Goal: Task Accomplishment & Management: Manage account settings

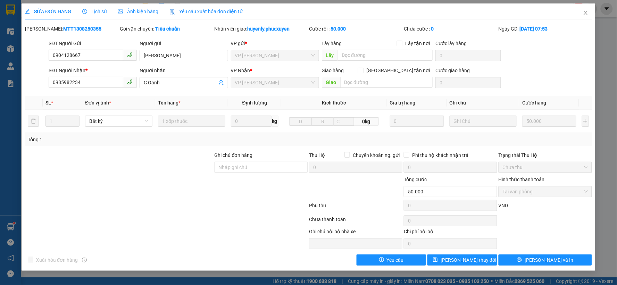
click at [592, 3] on div "SỬA ĐƠN HÀNG Lịch sử Ảnh kiện hàng Yêu cầu xuất hóa đơn điện tử Total Paid Fee …" at bounding box center [308, 142] width 617 height 285
click at [588, 13] on icon "close" at bounding box center [586, 13] width 6 height 6
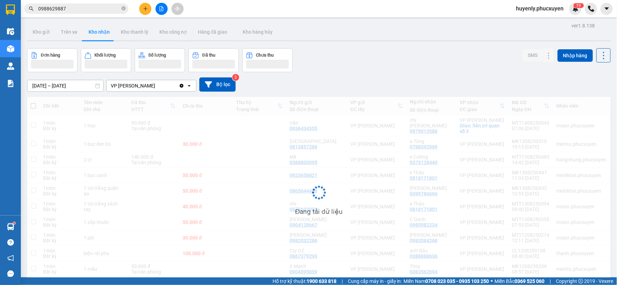
click at [90, 9] on input "0988629887" at bounding box center [79, 9] width 82 height 8
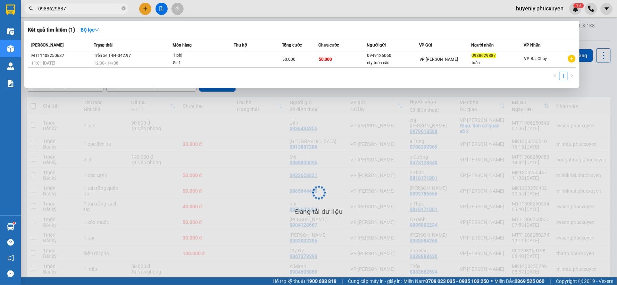
click at [90, 9] on input "0988629887" at bounding box center [79, 9] width 82 height 8
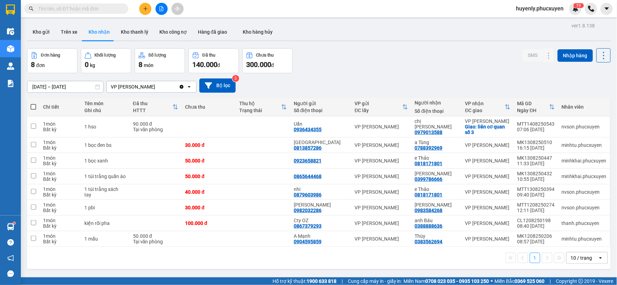
click at [142, 4] on button at bounding box center [145, 9] width 12 height 12
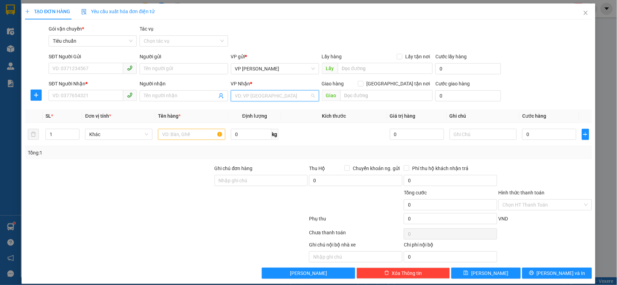
click at [247, 97] on input "search" at bounding box center [272, 96] width 75 height 10
type input "dư"
drag, startPoint x: 265, startPoint y: 107, endPoint x: 270, endPoint y: 105, distance: 5.4
click at [265, 107] on div "VP [PERSON_NAME]" at bounding box center [272, 110] width 79 height 8
click at [268, 100] on span "VP [PERSON_NAME]" at bounding box center [275, 96] width 80 height 10
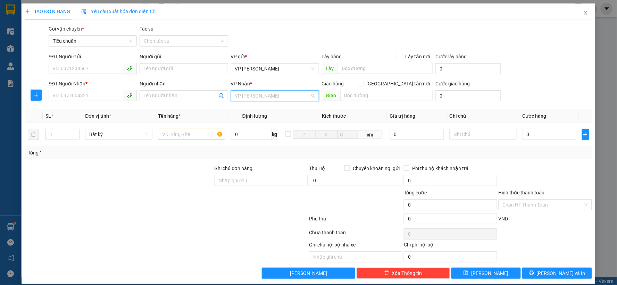
scroll to position [100, 0]
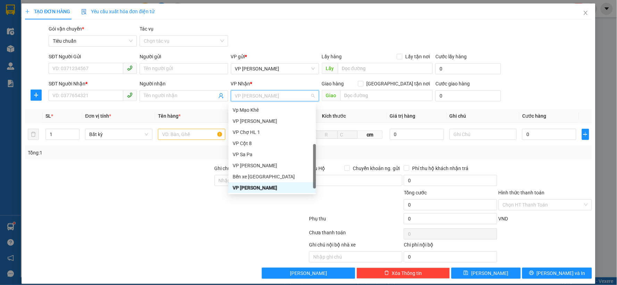
type input "y"
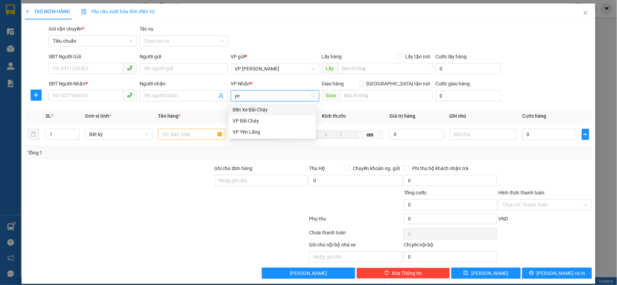
scroll to position [0, 0]
type input "yên bạch"
type input "minh"
drag, startPoint x: 260, startPoint y: 109, endPoint x: 343, endPoint y: 108, distance: 83.1
click at [261, 110] on div "VP [PERSON_NAME]" at bounding box center [272, 110] width 79 height 8
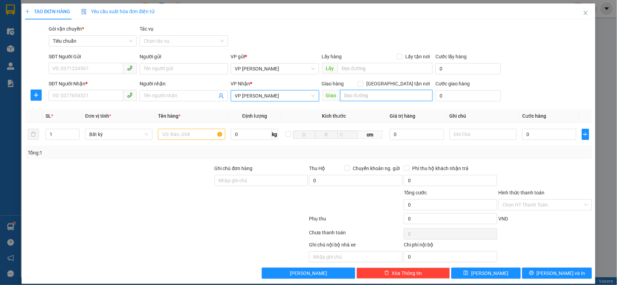
drag, startPoint x: 376, startPoint y: 94, endPoint x: 372, endPoint y: 94, distance: 3.8
click at [374, 94] on input "text" at bounding box center [387, 95] width 93 height 11
click at [394, 88] on div "Giao hàng [GEOGRAPHIC_DATA] tận nơi" at bounding box center [377, 85] width 111 height 10
click at [364, 85] on span at bounding box center [361, 84] width 6 height 6
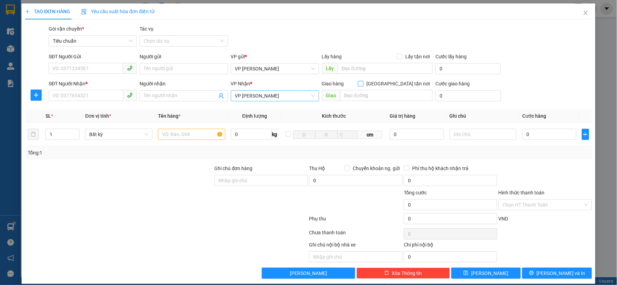
click at [363, 85] on input "[GEOGRAPHIC_DATA] tận nơi" at bounding box center [360, 83] width 5 height 5
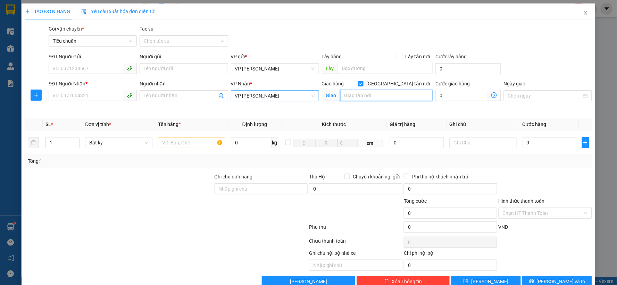
click at [392, 97] on input "text" at bounding box center [387, 95] width 93 height 11
click at [364, 85] on span at bounding box center [361, 84] width 6 height 6
click at [363, 85] on input "[GEOGRAPHIC_DATA] tận nơi" at bounding box center [360, 83] width 5 height 5
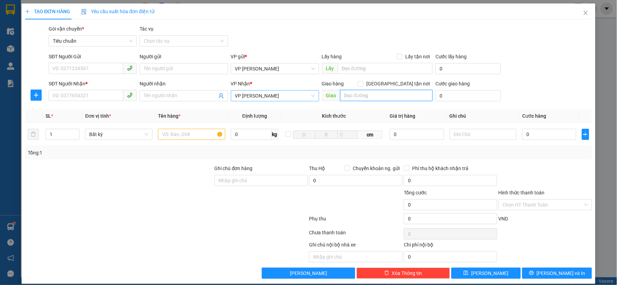
click at [388, 95] on input "text" at bounding box center [387, 95] width 93 height 11
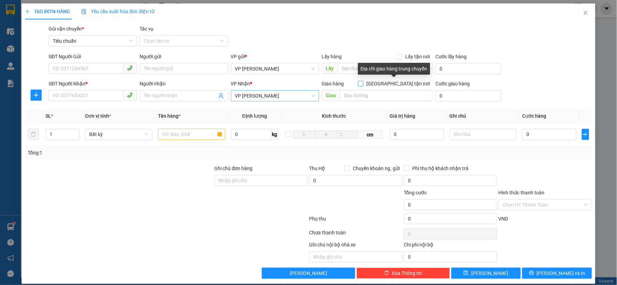
click at [398, 85] on span "[GEOGRAPHIC_DATA] tận nơi" at bounding box center [398, 84] width 69 height 8
click at [363, 85] on input "[GEOGRAPHIC_DATA] tận nơi" at bounding box center [360, 83] width 5 height 5
checkbox input "true"
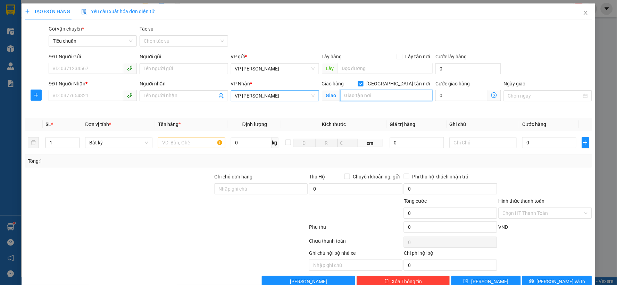
click at [391, 99] on input "text" at bounding box center [387, 95] width 93 height 11
type input "44 Yên Phụ, Trúc Bạch"
click at [492, 93] on icon "dollar-circle" at bounding box center [495, 95] width 6 height 6
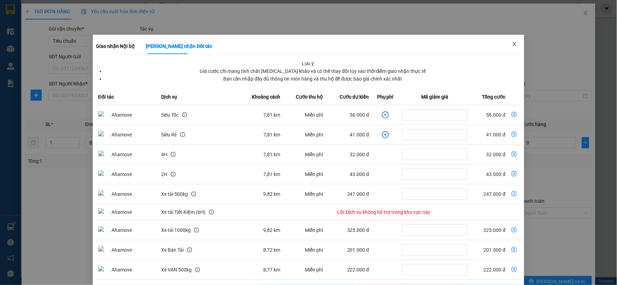
click at [512, 48] on span "Close" at bounding box center [514, 44] width 19 height 19
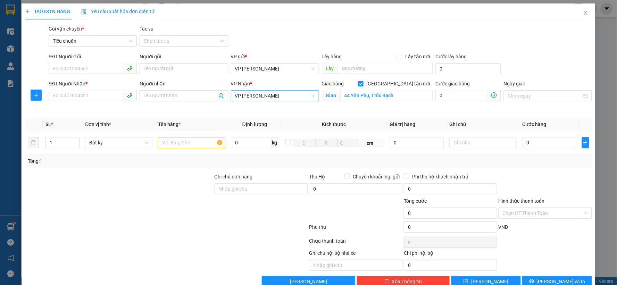
click at [492, 96] on icon "dollar-circle" at bounding box center [495, 95] width 6 height 6
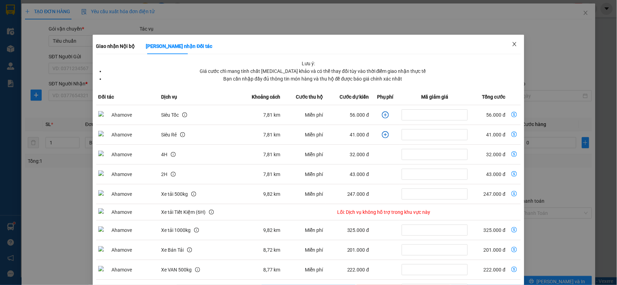
click at [513, 43] on span "Close" at bounding box center [514, 44] width 19 height 19
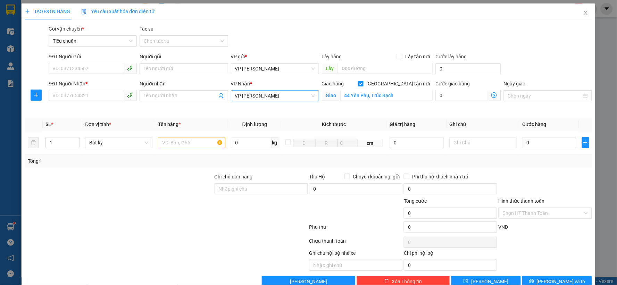
click at [259, 97] on span "VP [PERSON_NAME]" at bounding box center [275, 96] width 80 height 10
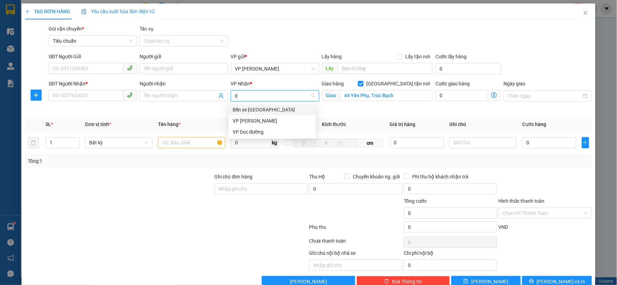
type input "dư"
click at [261, 107] on div "VP [PERSON_NAME]" at bounding box center [272, 110] width 79 height 8
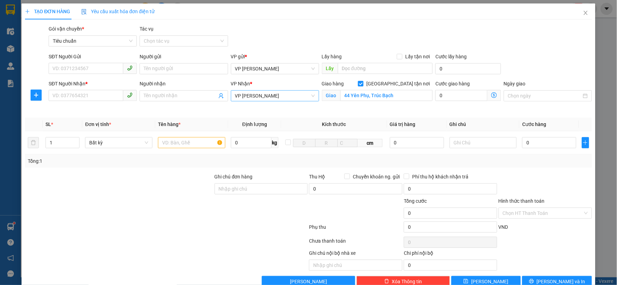
click at [492, 95] on icon "dollar-circle" at bounding box center [495, 95] width 6 height 6
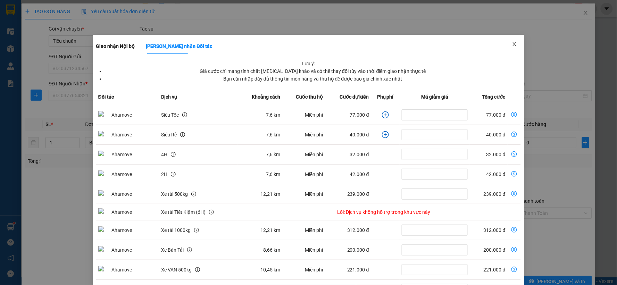
click at [512, 42] on icon "close" at bounding box center [515, 44] width 6 height 6
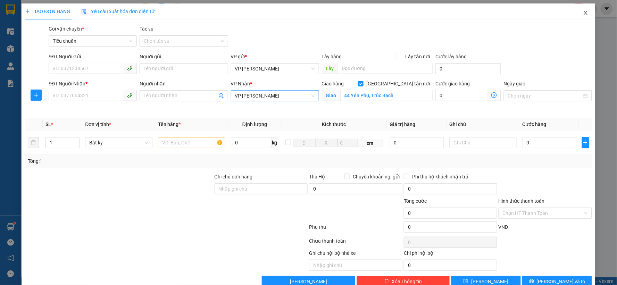
click at [584, 13] on icon "close" at bounding box center [586, 13] width 4 height 4
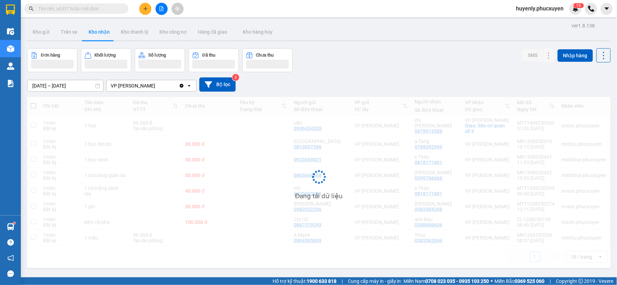
click at [93, 8] on input "text" at bounding box center [79, 9] width 82 height 8
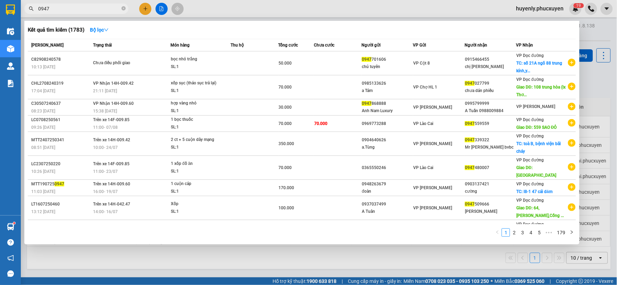
type input "0947"
drag, startPoint x: 399, startPoint y: 257, endPoint x: 44, endPoint y: 240, distance: 354.5
click at [398, 257] on div at bounding box center [308, 142] width 617 height 285
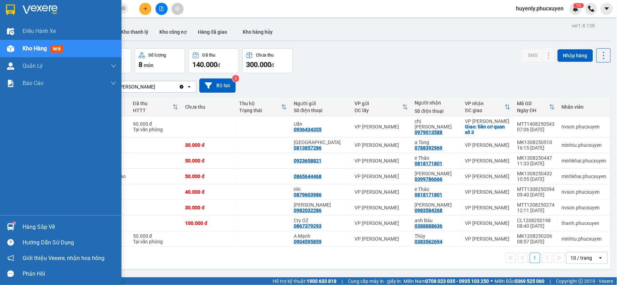
click at [27, 225] on div "Hàng sắp về" at bounding box center [70, 227] width 94 height 10
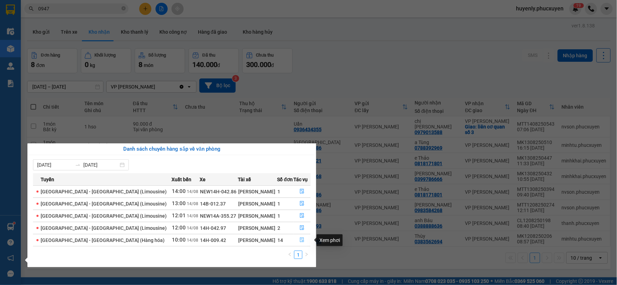
click at [299, 242] on button "button" at bounding box center [302, 240] width 17 height 11
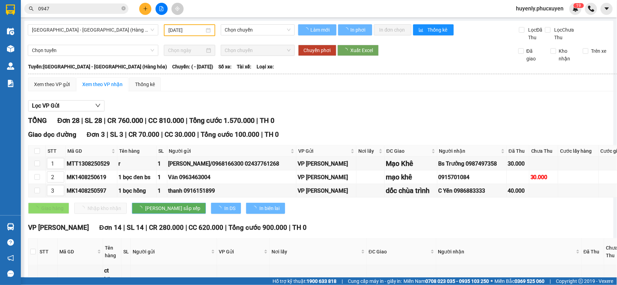
type input "[DATE]"
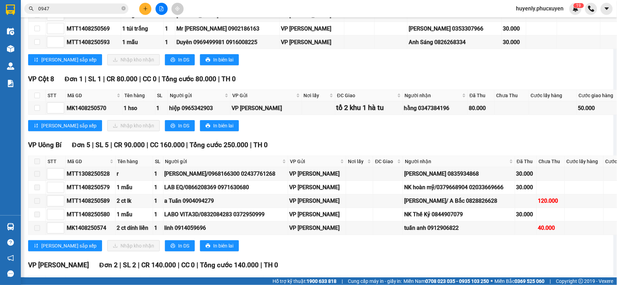
scroll to position [772, 0]
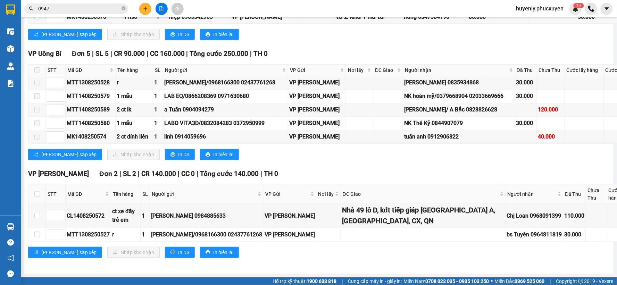
click at [115, 11] on input "0947" at bounding box center [79, 9] width 82 height 8
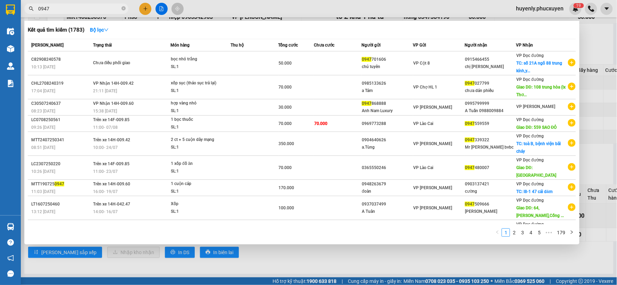
click at [115, 11] on input "0947" at bounding box center [79, 9] width 82 height 8
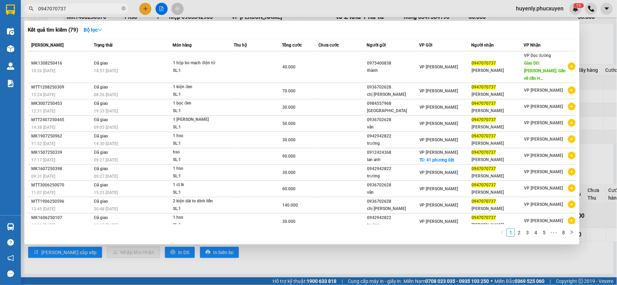
click at [97, 14] on div "Kết quả tìm kiếm ( 79 ) Bộ lọc Mã ĐH Trạng thái Món hàng Thu hộ Tổng cước Chưa …" at bounding box center [68, 9] width 136 height 12
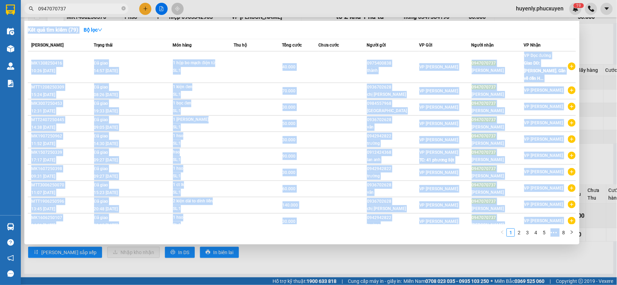
click at [97, 14] on div at bounding box center [308, 142] width 617 height 285
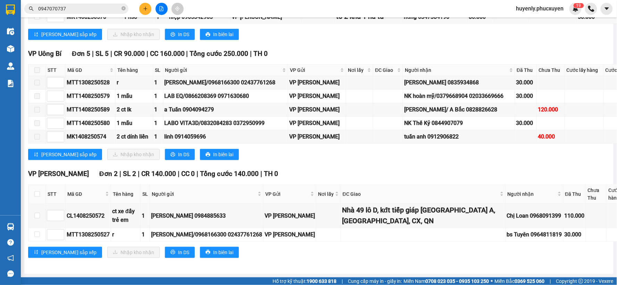
click at [99, 6] on input "0947070737" at bounding box center [79, 9] width 82 height 8
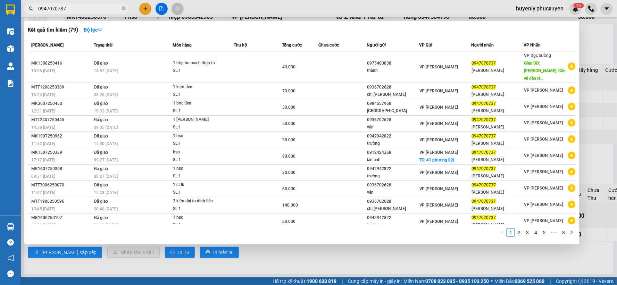
click at [99, 6] on input "0947070737" at bounding box center [79, 9] width 82 height 8
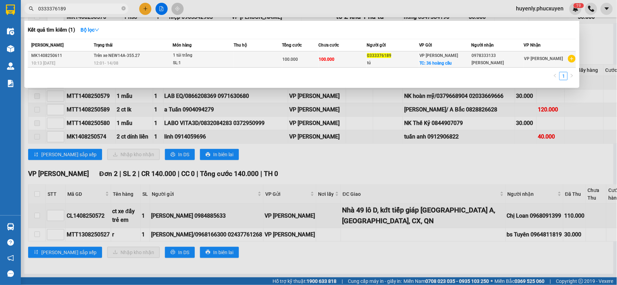
type input "0333376189"
click at [336, 62] on td "100.000" at bounding box center [343, 59] width 48 height 16
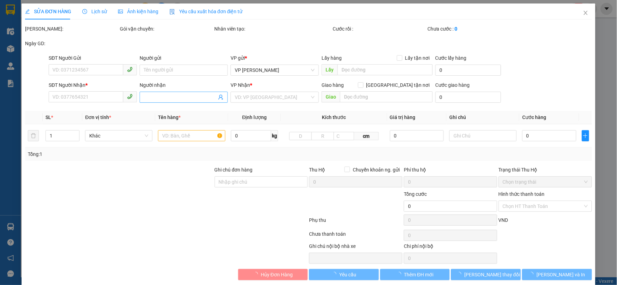
type input "0333376189"
type input "tú"
checkbox input "true"
type input "36 hoàng cầu"
type input "0978333133"
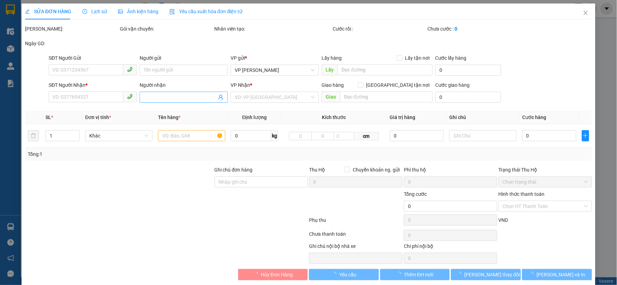
type input "[PERSON_NAME]"
type input "100.000"
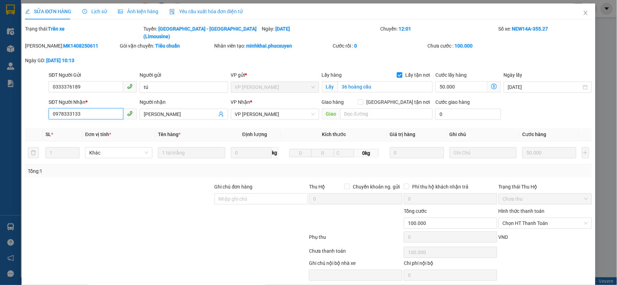
click at [106, 108] on input "0978333133" at bounding box center [86, 113] width 75 height 11
type input "0"
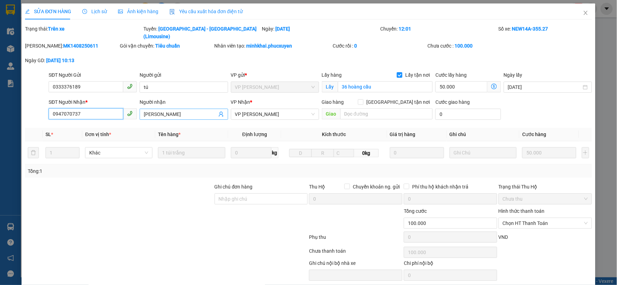
type input "0947070737"
click at [165, 110] on input "[PERSON_NAME]" at bounding box center [180, 114] width 73 height 8
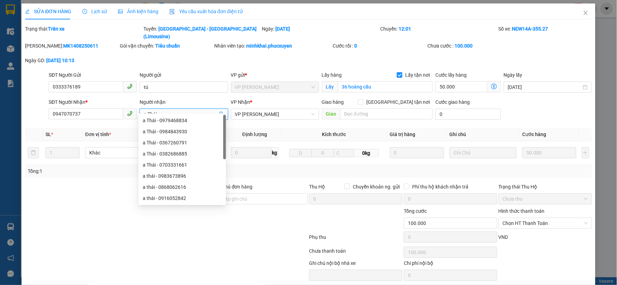
type input "a Thái"
click at [118, 128] on th "Đơn vị tính *" at bounding box center [118, 135] width 73 height 14
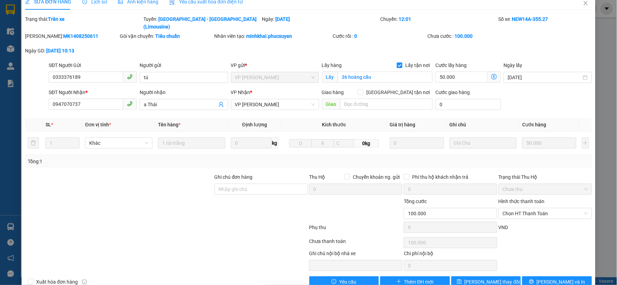
scroll to position [18, 0]
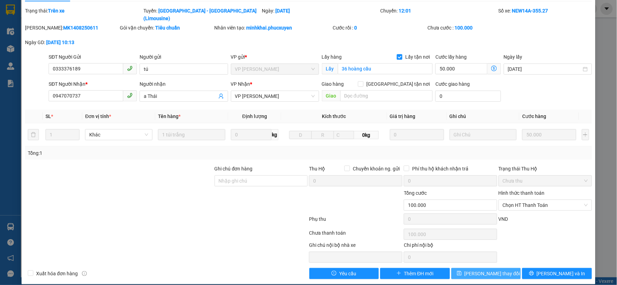
click at [487, 270] on span "[PERSON_NAME] thay đổi" at bounding box center [493, 274] width 56 height 8
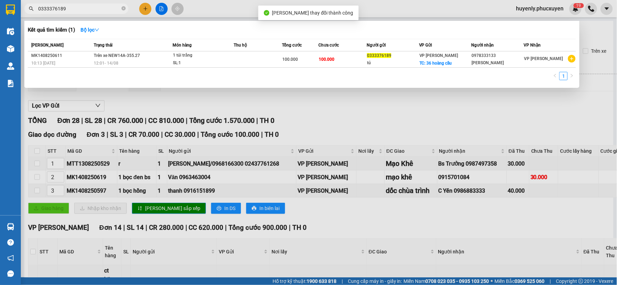
click at [84, 7] on input "0333376189" at bounding box center [79, 9] width 82 height 8
click at [405, 120] on div at bounding box center [308, 142] width 617 height 285
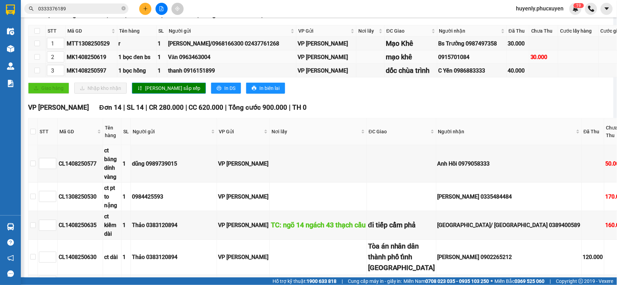
scroll to position [193, 0]
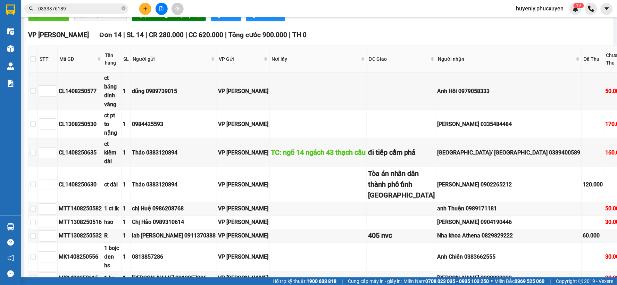
drag, startPoint x: 105, startPoint y: 15, endPoint x: 107, endPoint y: 10, distance: 5.6
click at [105, 15] on div "Kết quả tìm kiếm ( 1 ) Bộ lọc Mã ĐH Trạng thái Món hàng Thu hộ Tổng cước Chưa c…" at bounding box center [308, 8] width 617 height 17
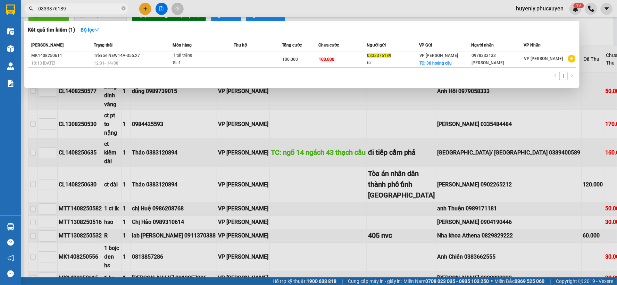
click at [110, 6] on input "0333376189" at bounding box center [79, 9] width 82 height 8
click at [122, 8] on icon "close-circle" at bounding box center [124, 8] width 4 height 4
click at [122, 8] on span at bounding box center [124, 9] width 4 height 8
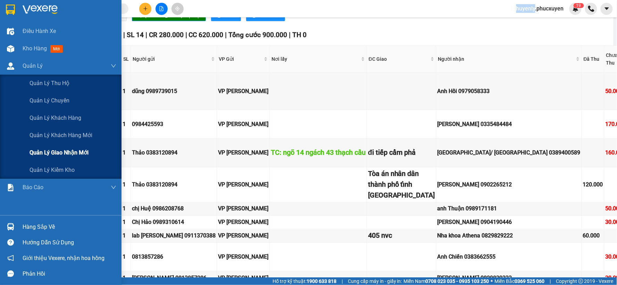
click at [48, 151] on span "Quản lý giao nhận mới" at bounding box center [59, 152] width 59 height 9
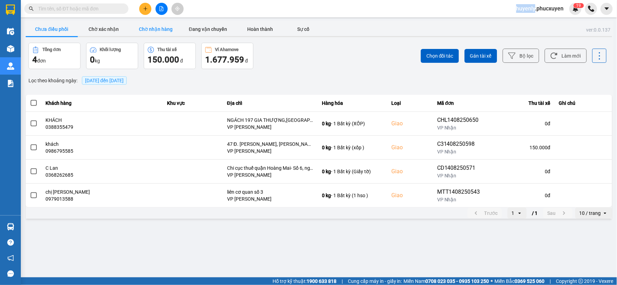
click at [146, 27] on button "Chờ nhận hàng" at bounding box center [156, 29] width 52 height 14
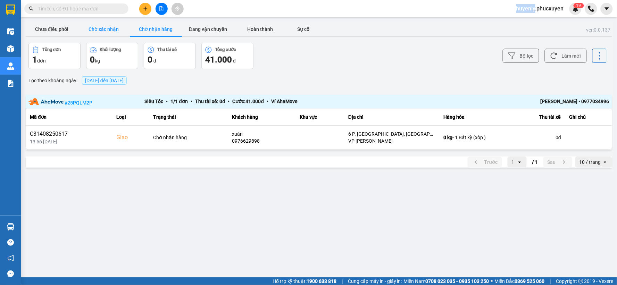
click at [97, 30] on button "Chờ xác nhận" at bounding box center [104, 29] width 52 height 14
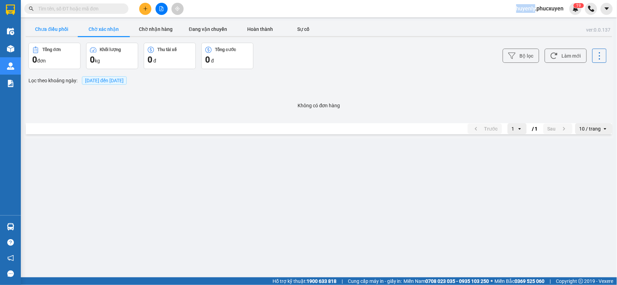
click at [66, 31] on button "Chưa điều phối" at bounding box center [52, 29] width 52 height 14
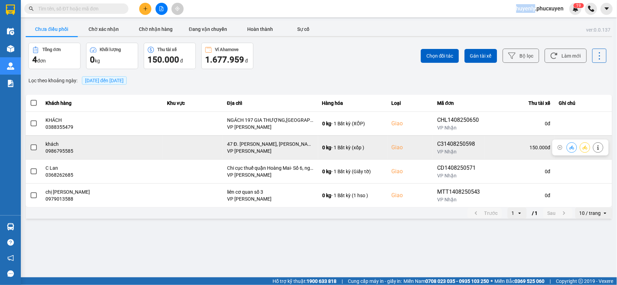
click at [33, 149] on span at bounding box center [34, 148] width 6 height 6
click at [30, 144] on input "checkbox" at bounding box center [30, 144] width 0 height 0
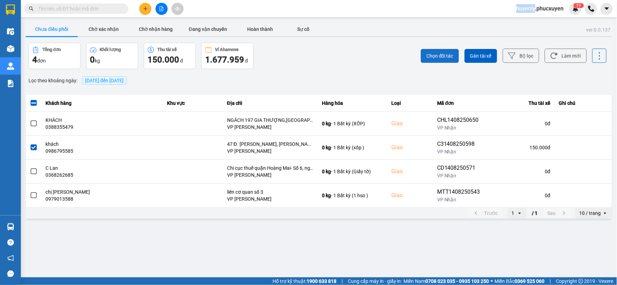
click at [447, 56] on span "Chọn đối tác" at bounding box center [440, 55] width 27 height 7
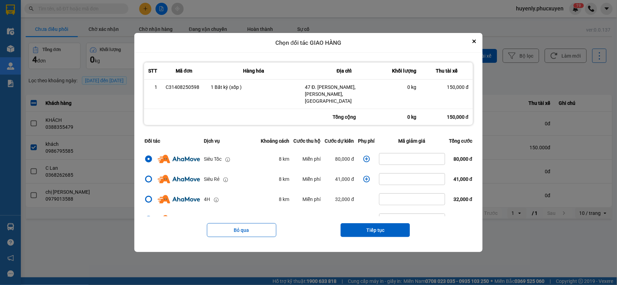
click at [346, 155] on td "80,000 đ" at bounding box center [339, 159] width 33 height 20
click at [335, 157] on td "80,000 đ" at bounding box center [339, 159] width 33 height 20
click at [344, 156] on td "80,000 đ" at bounding box center [339, 159] width 33 height 20
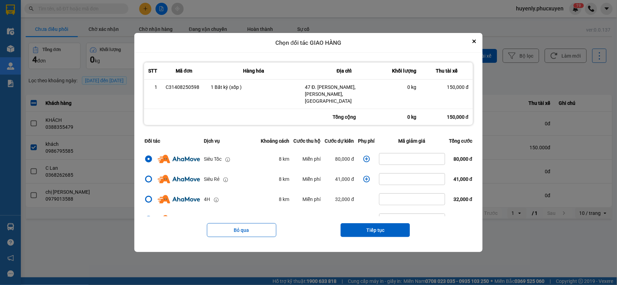
click at [342, 156] on td "80,000 đ" at bounding box center [339, 159] width 33 height 20
click at [329, 159] on td "80,000 đ" at bounding box center [339, 159] width 33 height 20
click at [479, 46] on button "Close" at bounding box center [474, 41] width 8 height 8
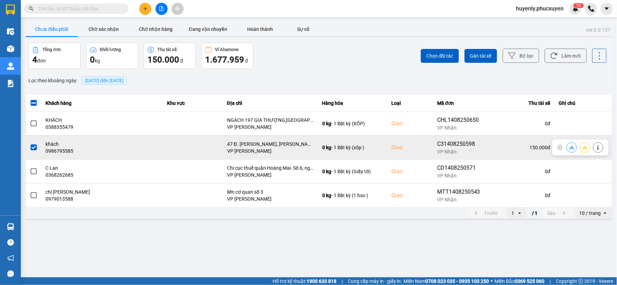
click at [574, 148] on icon at bounding box center [572, 147] width 5 height 5
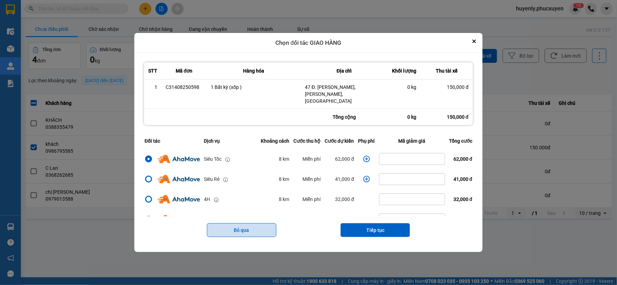
click at [247, 229] on button "Bỏ qua" at bounding box center [241, 230] width 69 height 14
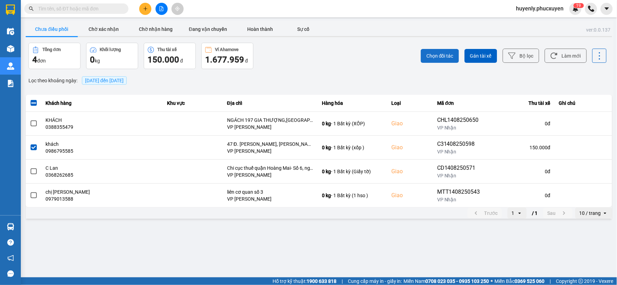
click at [444, 51] on button "Chọn đối tác" at bounding box center [440, 56] width 38 height 14
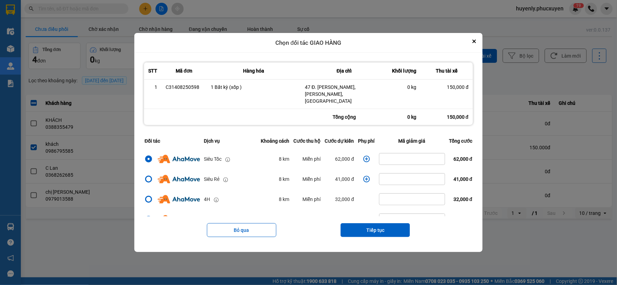
click at [350, 155] on td "62,000 đ" at bounding box center [339, 159] width 33 height 20
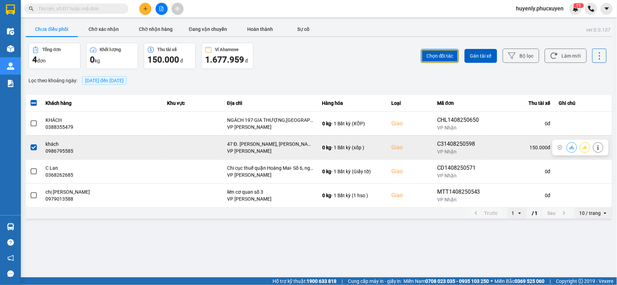
click at [442, 143] on div "C31408250598" at bounding box center [459, 144] width 44 height 8
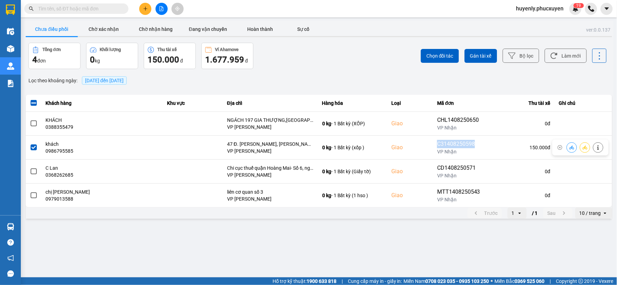
copy div "C31408250598"
click at [67, 11] on input "text" at bounding box center [79, 9] width 82 height 8
paste input "C31408250598"
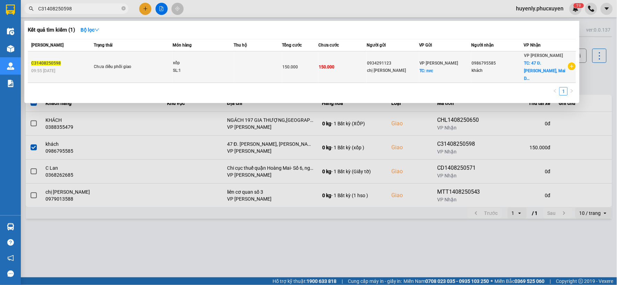
type input "C31408250598"
click at [256, 58] on td at bounding box center [258, 67] width 48 height 32
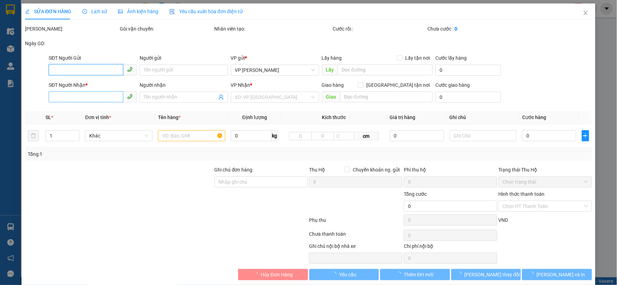
type input "0934291123"
type input "chị [PERSON_NAME]"
checkbox input "true"
type input "nvc"
type input "0986795585"
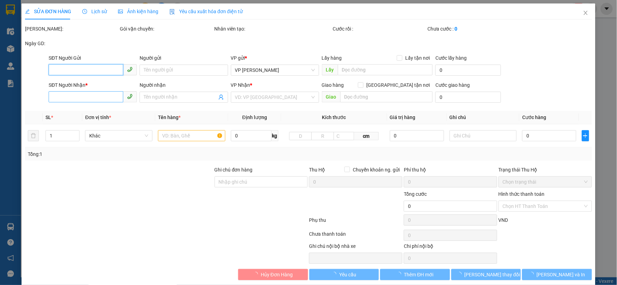
type input "khách"
checkbox input "true"
type input "47 Đ. [PERSON_NAME], [PERSON_NAME], [GEOGRAPHIC_DATA]"
type input "150.000"
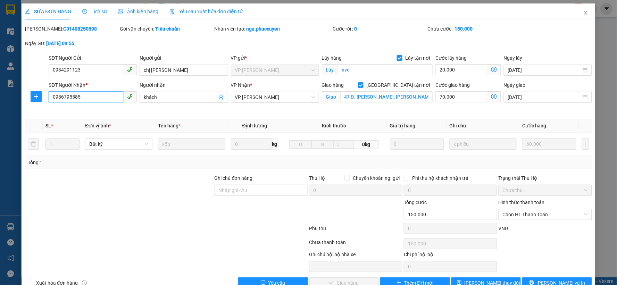
click at [99, 95] on input "0986795585" at bounding box center [86, 96] width 75 height 11
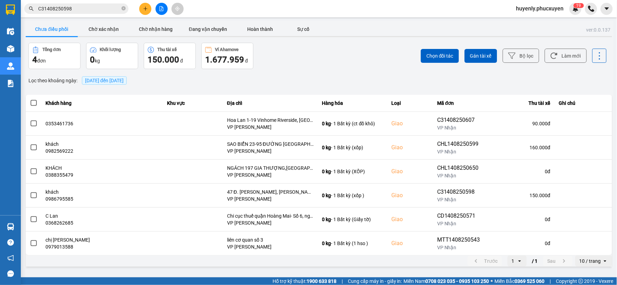
click at [101, 7] on input "C31408250598" at bounding box center [79, 9] width 82 height 8
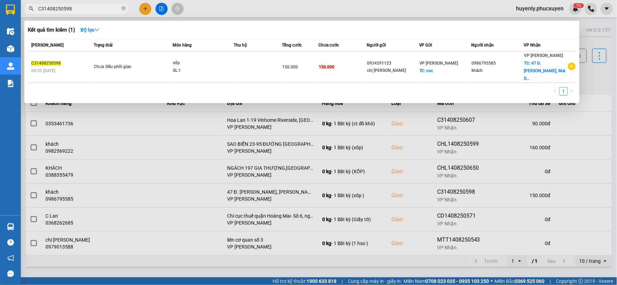
click at [101, 7] on input "C31408250598" at bounding box center [79, 9] width 82 height 8
paste input "0986795585"
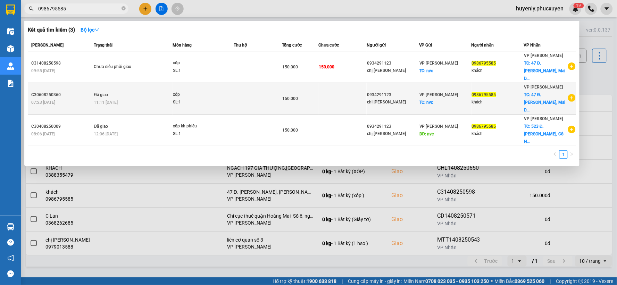
type input "0986795585"
click at [341, 88] on td at bounding box center [343, 99] width 48 height 32
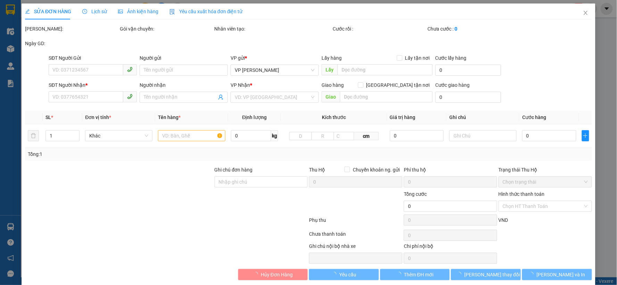
type input "0934291123"
type input "chị [PERSON_NAME]"
checkbox input "true"
type input "nvc"
type input "40.000"
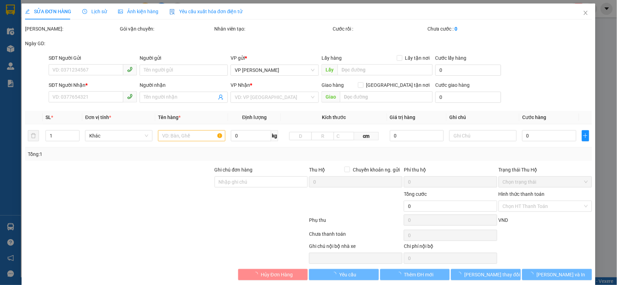
type input "0986795585"
type input "khách"
checkbox input "true"
type input "47 Đ. [PERSON_NAME], [PERSON_NAME], [GEOGRAPHIC_DATA]"
type input "60.000"
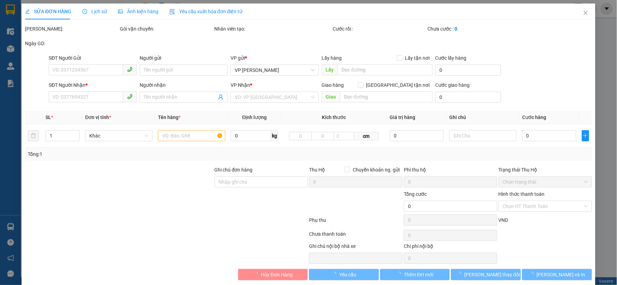
type input "150.000"
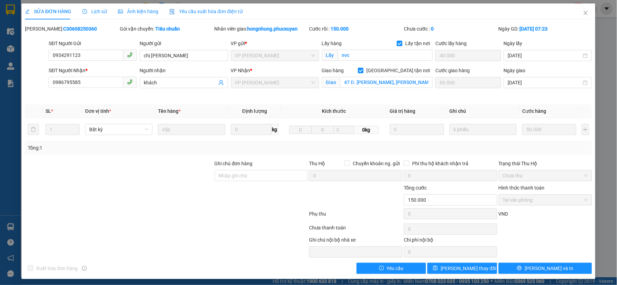
click at [91, 12] on span "Lịch sử" at bounding box center [94, 12] width 25 height 6
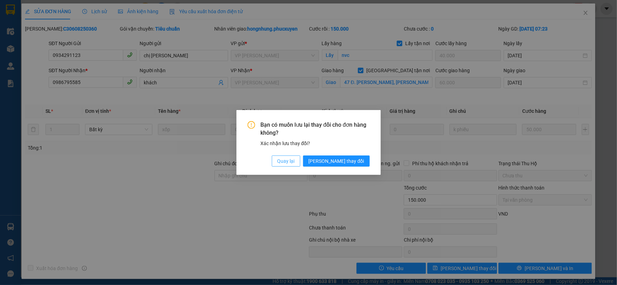
click at [295, 161] on span "Quay lại" at bounding box center [286, 161] width 17 height 8
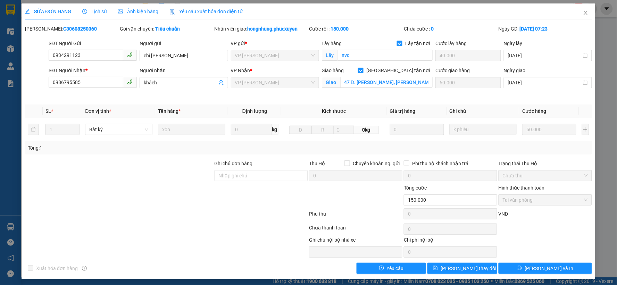
click at [98, 10] on span "Lịch sử" at bounding box center [94, 12] width 25 height 6
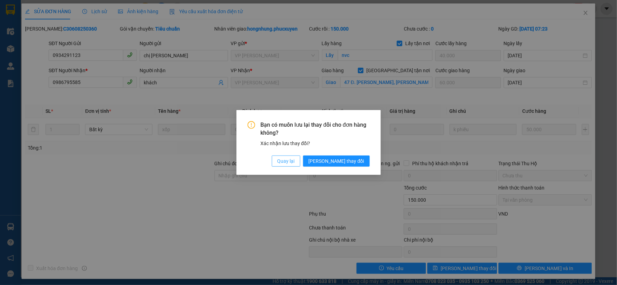
click at [295, 160] on span "Quay lại" at bounding box center [286, 161] width 17 height 8
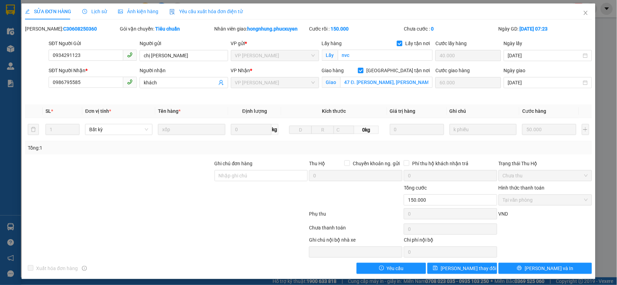
click at [96, 13] on span "Lịch sử" at bounding box center [94, 12] width 25 height 6
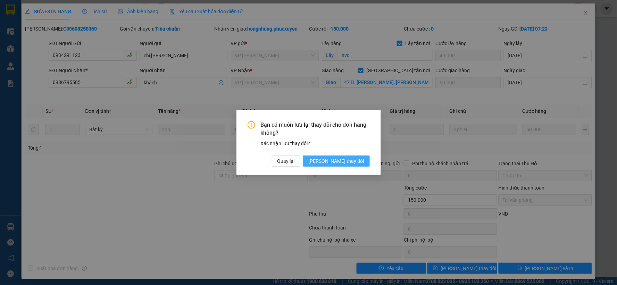
click at [350, 159] on span "[PERSON_NAME] thay đổi" at bounding box center [337, 161] width 56 height 8
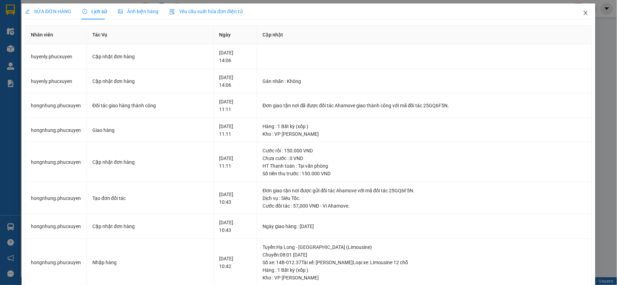
click at [584, 14] on icon "close" at bounding box center [586, 13] width 4 height 4
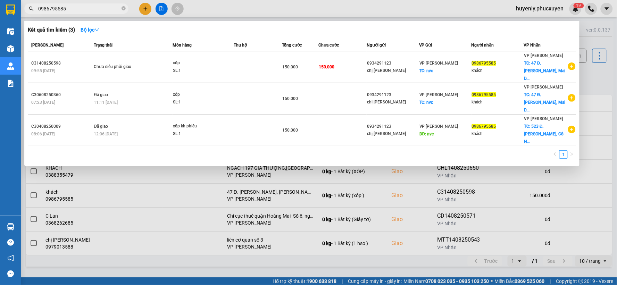
click at [112, 9] on input "0986795585" at bounding box center [79, 9] width 82 height 8
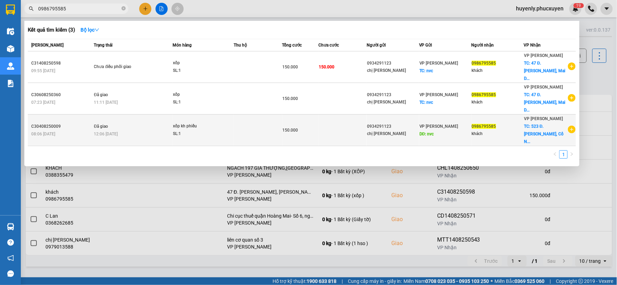
click at [272, 115] on td at bounding box center [258, 131] width 48 height 32
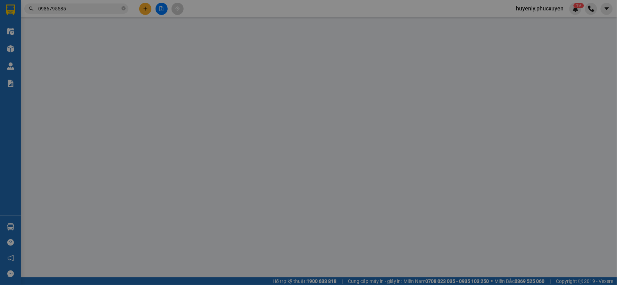
type input "0934291123"
type input "chị [PERSON_NAME]"
type input "nvc"
type input "30.000"
type input "0986795585"
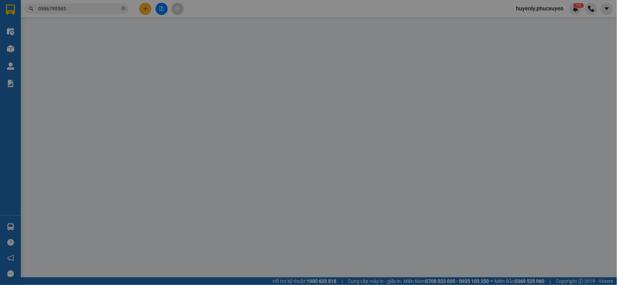
type input "khách"
checkbox input "true"
type input "523 Đ. [PERSON_NAME], [GEOGRAPHIC_DATA], [GEOGRAPHIC_DATA], [GEOGRAPHIC_DATA] 1…"
type input "60.000"
type input "150.000"
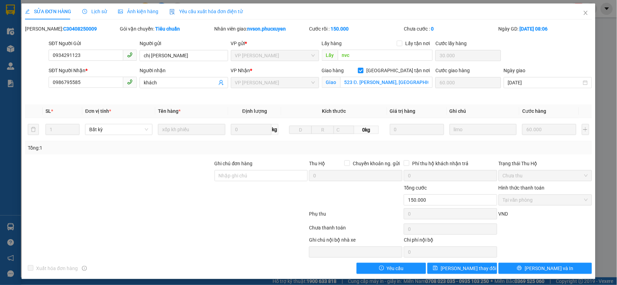
click at [97, 11] on span "Lịch sử" at bounding box center [94, 12] width 25 height 6
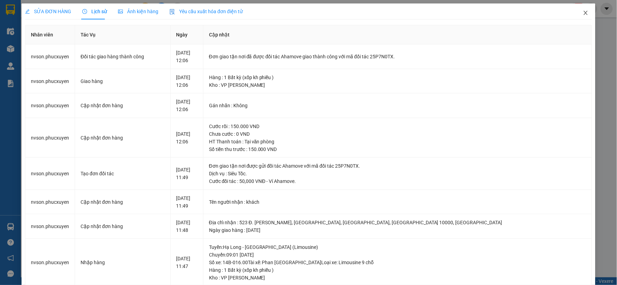
click at [576, 16] on span "Close" at bounding box center [585, 12] width 19 height 19
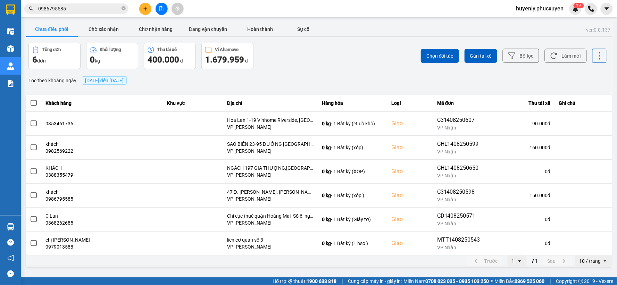
click at [102, 11] on input "0986795585" at bounding box center [79, 9] width 82 height 8
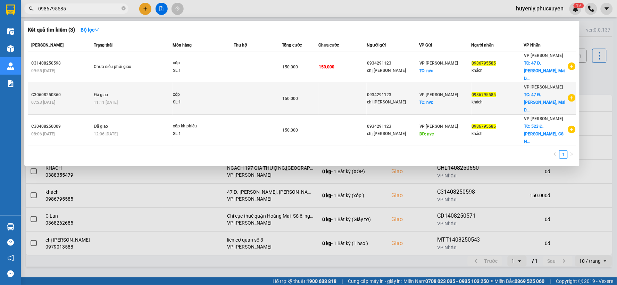
click at [412, 99] on div "chị [PERSON_NAME]" at bounding box center [393, 102] width 52 height 7
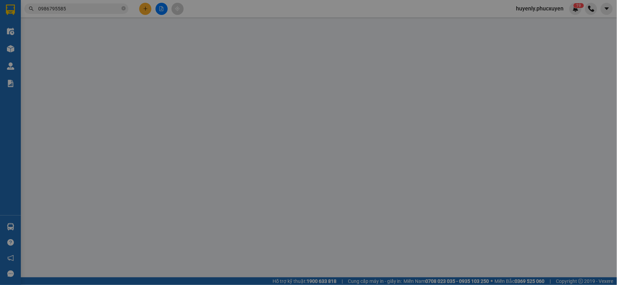
type input "0934291123"
type input "chị [PERSON_NAME]"
checkbox input "true"
type input "nvc"
type input "40.000"
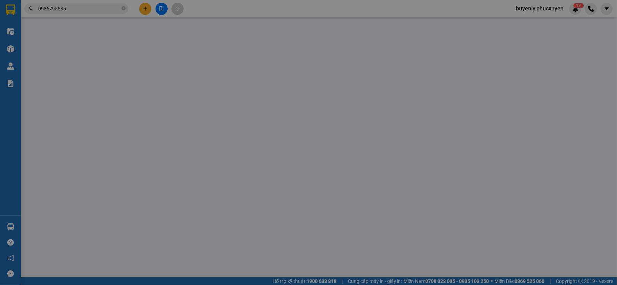
type input "0986795585"
type input "khách"
checkbox input "true"
type input "47 Đ. [PERSON_NAME], [PERSON_NAME], [GEOGRAPHIC_DATA]"
type input "60.000"
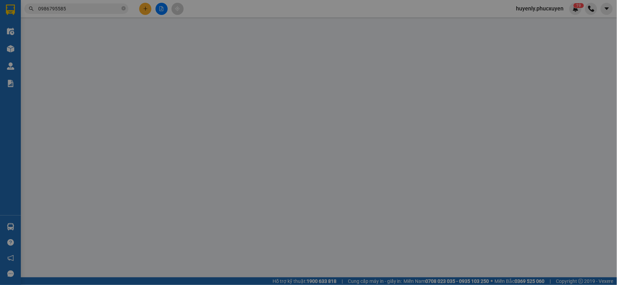
type input "150.000"
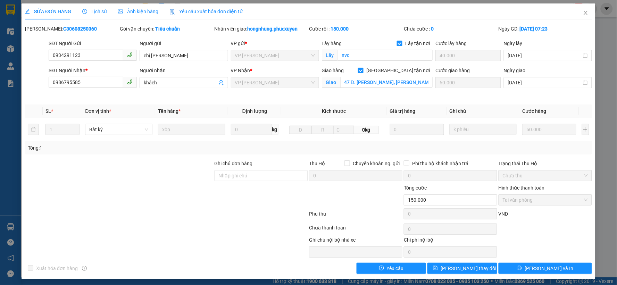
click at [98, 12] on span "Lịch sử" at bounding box center [94, 12] width 25 height 6
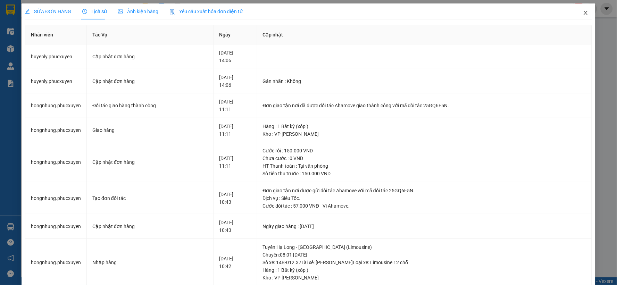
click at [583, 11] on span "Close" at bounding box center [585, 12] width 19 height 19
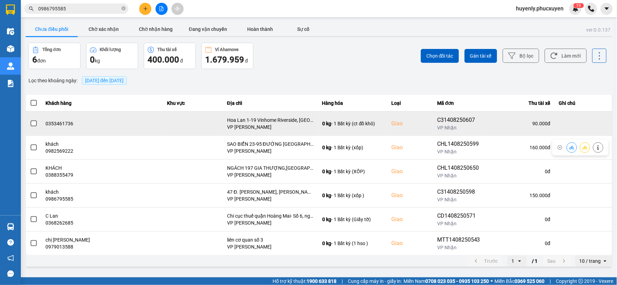
click at [227, 124] on div "VP [PERSON_NAME]" at bounding box center [270, 127] width 87 height 7
click at [294, 121] on td "Hoa Lan 1-19 Vinhome Riverside, [GEOGRAPHIC_DATA], [GEOGRAPHIC_DATA] VP [GEOGRA…" at bounding box center [270, 124] width 95 height 24
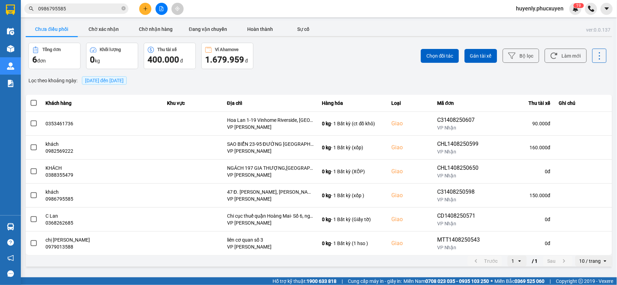
click at [36, 101] on span at bounding box center [34, 103] width 6 height 6
click at [30, 99] on input "checkbox" at bounding box center [30, 99] width 0 height 0
click at [447, 57] on span "Chọn đối tác" at bounding box center [440, 55] width 27 height 7
click at [34, 100] on span at bounding box center [34, 103] width 6 height 6
click at [30, 99] on input "checkbox" at bounding box center [30, 99] width 0 height 0
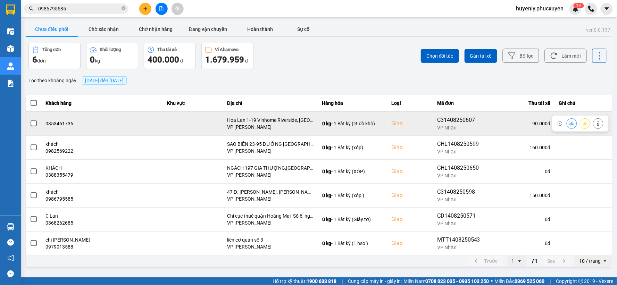
click at [227, 124] on div "VP [PERSON_NAME]" at bounding box center [270, 127] width 87 height 7
click at [35, 122] on span at bounding box center [34, 124] width 6 height 6
click at [30, 120] on input "checkbox" at bounding box center [30, 120] width 0 height 0
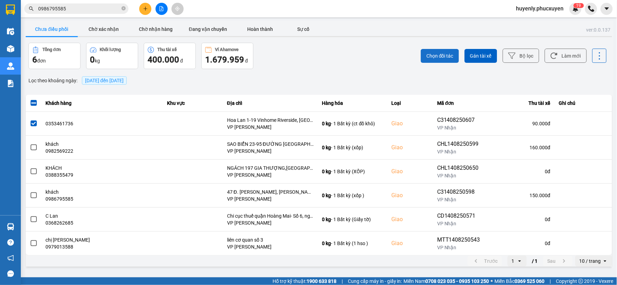
click at [441, 56] on span "Chọn đối tác" at bounding box center [440, 55] width 27 height 7
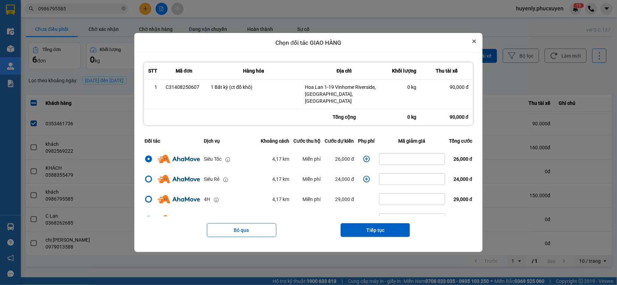
click at [476, 43] on icon "Close" at bounding box center [474, 41] width 3 height 3
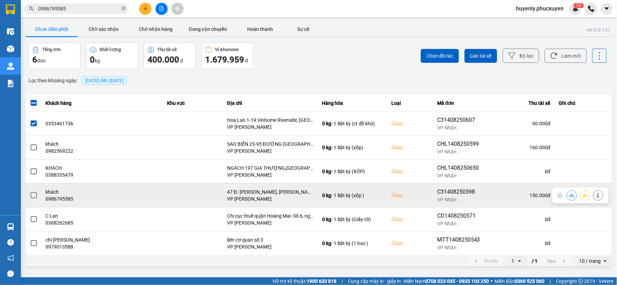
click at [505, 196] on div "150.000 đ" at bounding box center [520, 195] width 61 height 7
click at [35, 195] on span at bounding box center [34, 195] width 6 height 6
click at [30, 192] on input "checkbox" at bounding box center [30, 192] width 0 height 0
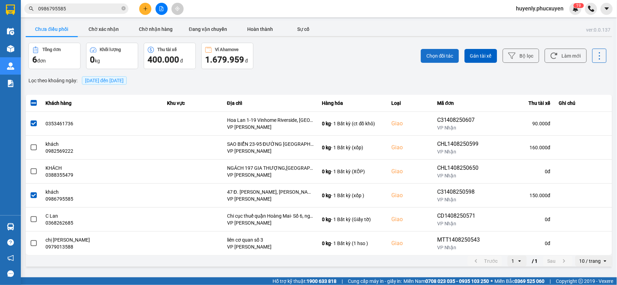
click at [425, 57] on button "Chọn đối tác" at bounding box center [440, 56] width 38 height 14
click at [433, 48] on div "Chọn đối tác Gán tài xế Bộ lọc Làm mới" at bounding box center [462, 56] width 289 height 26
click at [430, 56] on span "Chọn đối tác" at bounding box center [440, 55] width 27 height 7
click at [441, 60] on button "Chọn đối tác" at bounding box center [440, 56] width 38 height 14
click at [436, 54] on span "Chọn đối tác" at bounding box center [440, 55] width 27 height 7
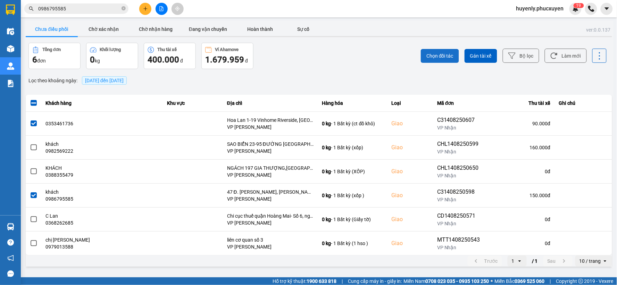
click at [436, 54] on span "Chọn đối tác" at bounding box center [440, 55] width 27 height 7
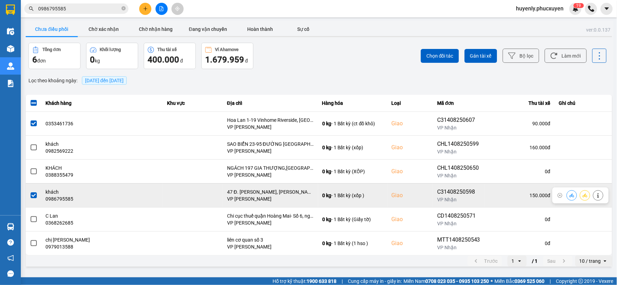
click at [35, 196] on span at bounding box center [34, 195] width 6 height 6
click at [30, 192] on input "checkbox" at bounding box center [30, 192] width 0 height 0
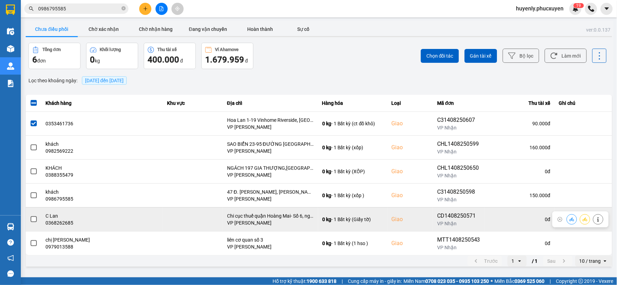
click at [32, 218] on span at bounding box center [34, 219] width 6 height 6
click at [30, 216] on input "checkbox" at bounding box center [30, 216] width 0 height 0
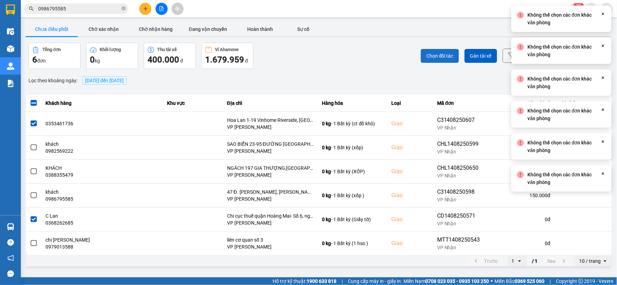
click at [452, 57] on span "Chọn đối tác" at bounding box center [440, 55] width 27 height 7
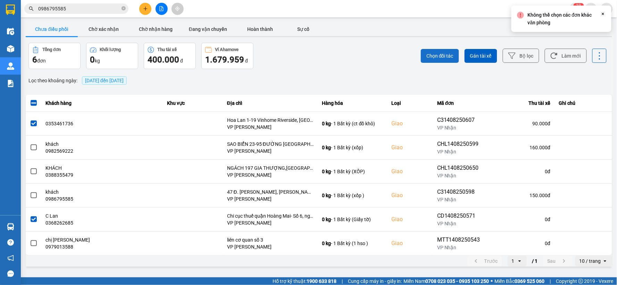
click at [436, 49] on button "Chọn đối tác" at bounding box center [440, 56] width 38 height 14
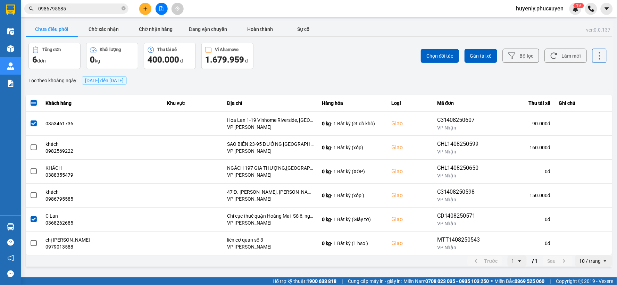
drag, startPoint x: 34, startPoint y: 120, endPoint x: 255, endPoint y: 75, distance: 226.2
click at [35, 120] on label at bounding box center [34, 124] width 8 height 8
click at [30, 120] on input "checkbox" at bounding box center [30, 120] width 0 height 0
click at [446, 50] on button "Chọn đối tác" at bounding box center [440, 56] width 38 height 14
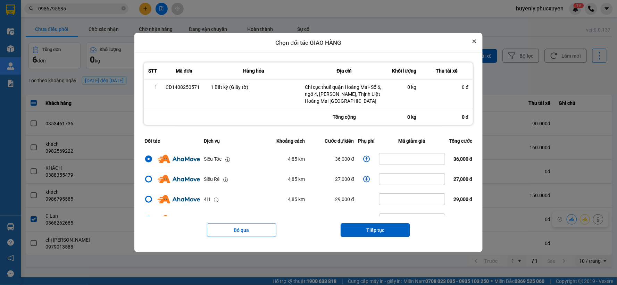
click at [479, 39] on button "Close" at bounding box center [474, 41] width 8 height 8
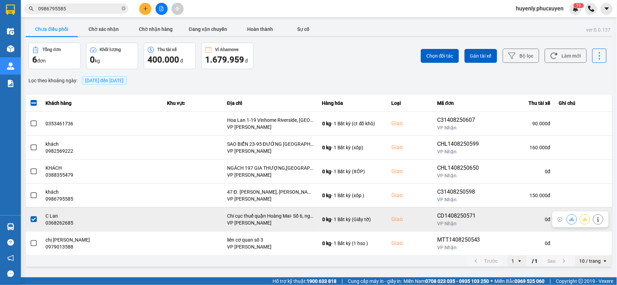
click at [33, 221] on span at bounding box center [34, 219] width 6 height 6
click at [30, 216] on input "checkbox" at bounding box center [30, 216] width 0 height 0
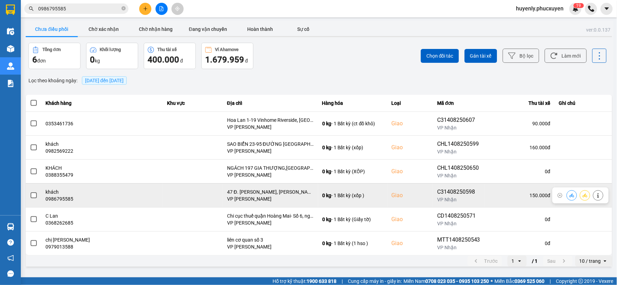
click at [33, 194] on span at bounding box center [34, 195] width 6 height 6
click at [30, 192] on input "checkbox" at bounding box center [30, 192] width 0 height 0
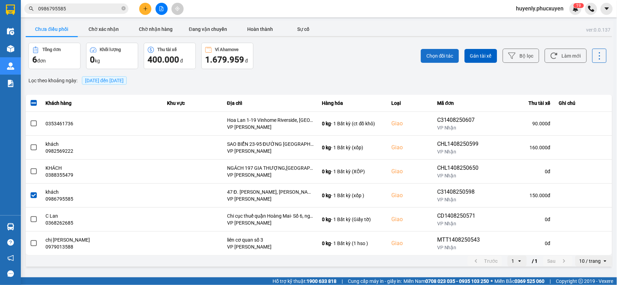
click at [438, 57] on span "Chọn đối tác" at bounding box center [440, 55] width 27 height 7
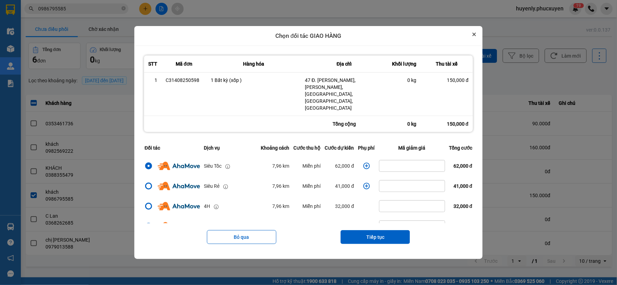
click at [476, 36] on icon "Close" at bounding box center [474, 34] width 3 height 3
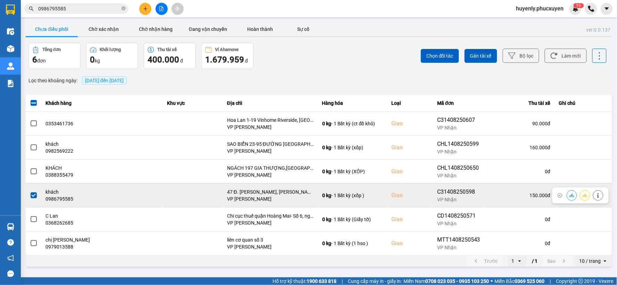
click at [30, 199] on div at bounding box center [34, 195] width 8 height 10
click at [32, 198] on span at bounding box center [34, 195] width 6 height 6
click at [30, 192] on input "checkbox" at bounding box center [30, 192] width 0 height 0
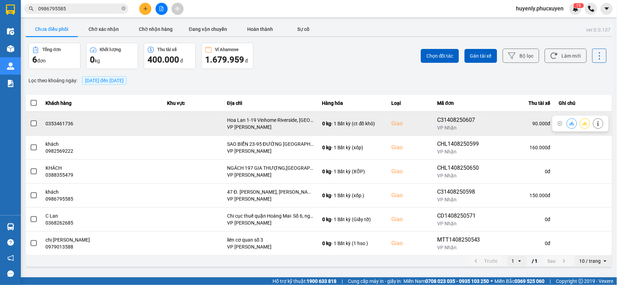
click at [34, 124] on span at bounding box center [34, 124] width 6 height 6
click at [30, 120] on input "checkbox" at bounding box center [30, 120] width 0 height 0
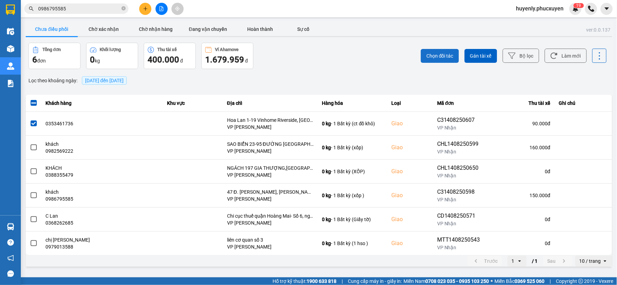
click at [452, 60] on button "Chọn đối tác" at bounding box center [440, 56] width 38 height 14
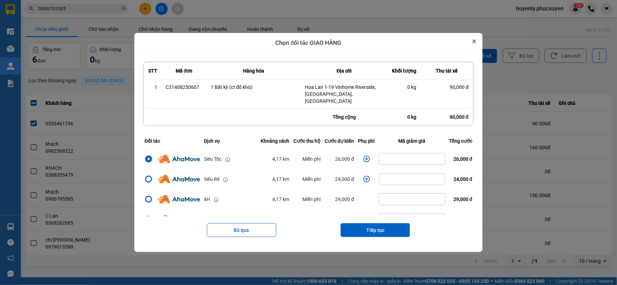
click at [476, 43] on icon "Close" at bounding box center [474, 41] width 3 height 3
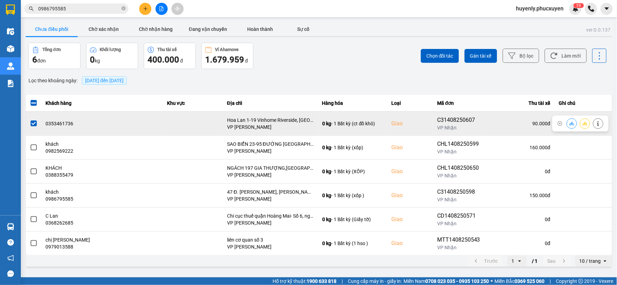
click at [35, 125] on span at bounding box center [34, 124] width 6 height 6
click at [30, 120] on input "checkbox" at bounding box center [30, 120] width 0 height 0
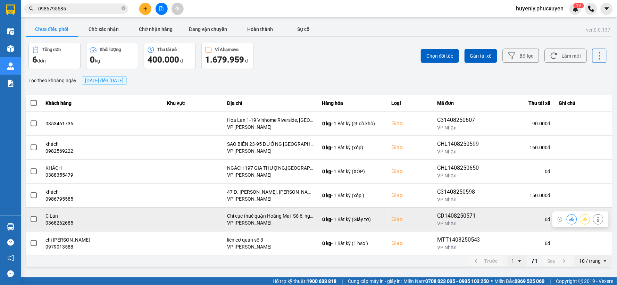
click at [33, 218] on span at bounding box center [34, 219] width 6 height 6
click at [30, 216] on input "checkbox" at bounding box center [30, 216] width 0 height 0
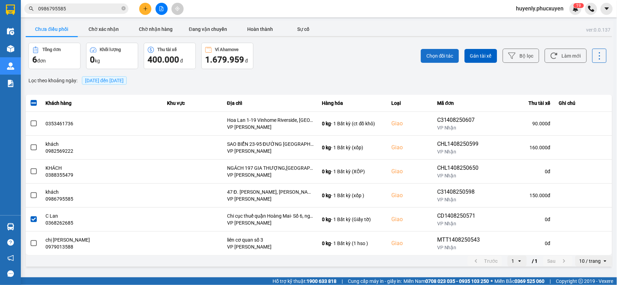
click at [441, 53] on span "Chọn đối tác" at bounding box center [440, 55] width 27 height 7
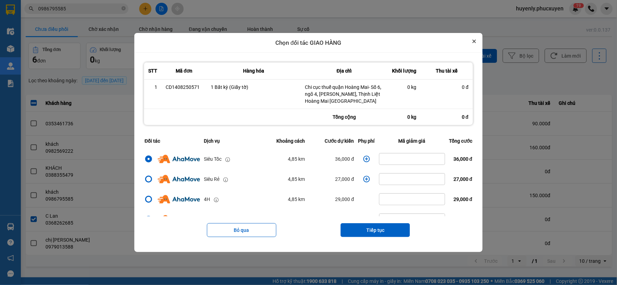
click at [476, 41] on icon "Close" at bounding box center [474, 41] width 3 height 3
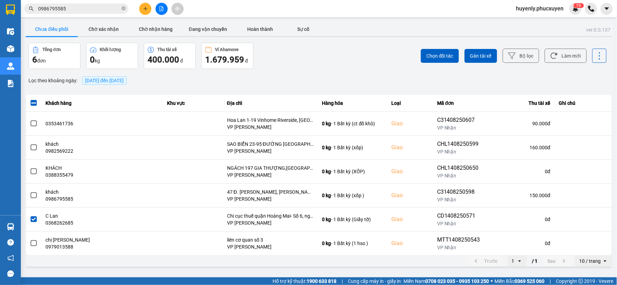
click at [145, 5] on button at bounding box center [145, 9] width 12 height 12
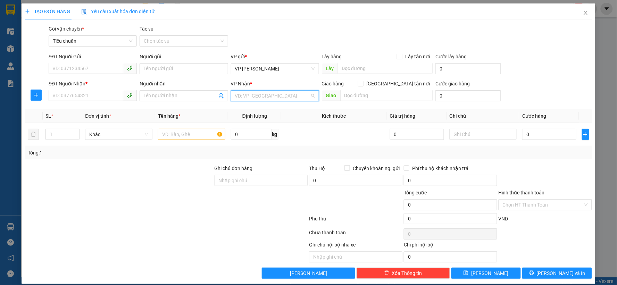
click at [261, 97] on input "search" at bounding box center [272, 96] width 75 height 10
type input "minh"
click at [261, 107] on div "VP [PERSON_NAME]" at bounding box center [272, 110] width 79 height 8
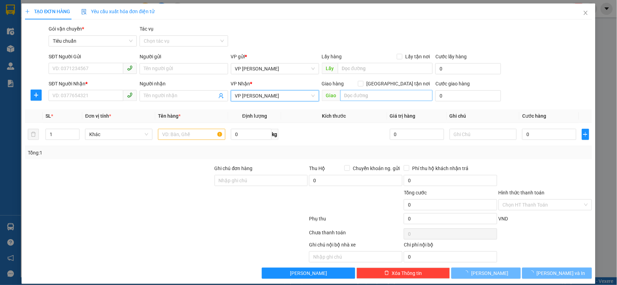
click at [347, 89] on div "Giao hàng [GEOGRAPHIC_DATA] tận nơi" at bounding box center [377, 85] width 111 height 10
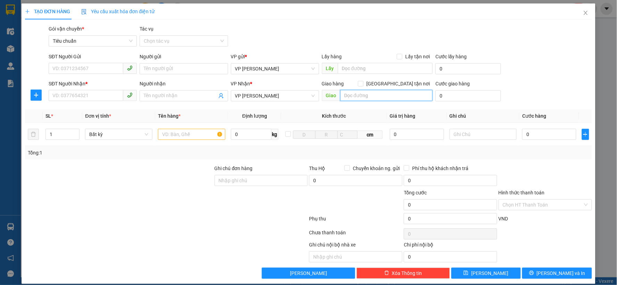
click at [352, 94] on input "text" at bounding box center [387, 95] width 93 height 11
type input "44 yên Phụ, Trúc Bạch, [GEOGRAPHIC_DATA]"
click at [393, 79] on form "SĐT Người Gửi VD: 0371234567 Người gửi Tên người gửi VP gửi * VP [PERSON_NAME] …" at bounding box center [308, 78] width 567 height 51
click at [363, 82] on input "[GEOGRAPHIC_DATA] tận nơi" at bounding box center [360, 83] width 5 height 5
checkbox input "true"
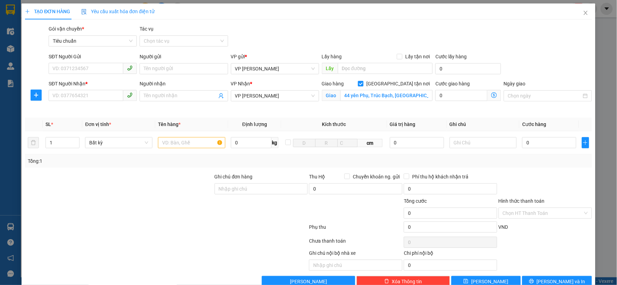
click at [492, 95] on icon "dollar-circle" at bounding box center [495, 95] width 6 height 6
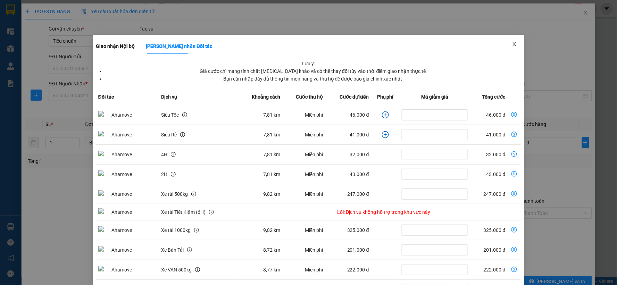
click at [512, 42] on icon "close" at bounding box center [515, 44] width 6 height 6
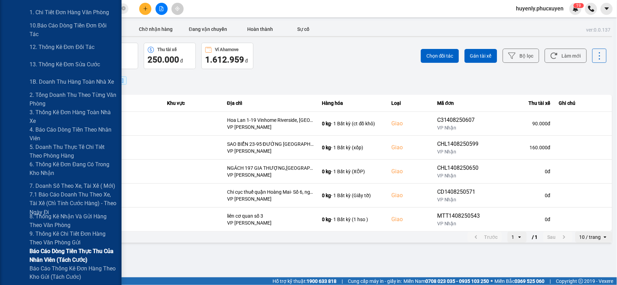
scroll to position [154, 0]
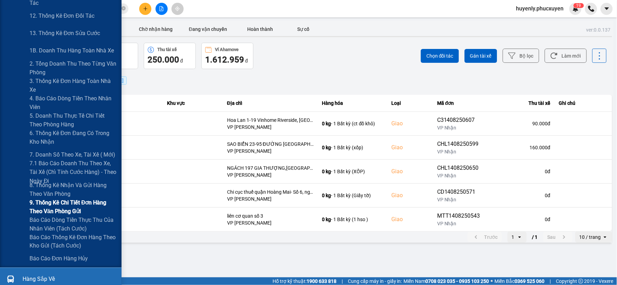
click at [53, 205] on span "9. Thống kê chi tiết đơn hàng theo văn phòng gửi" at bounding box center [73, 206] width 87 height 17
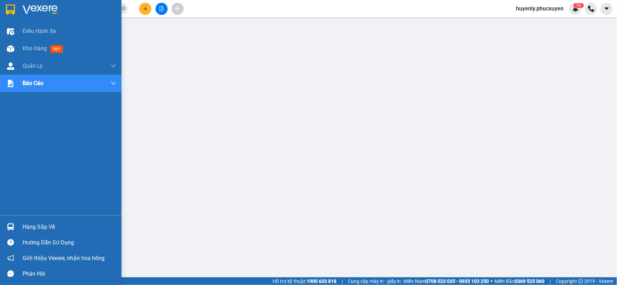
click at [15, 231] on div at bounding box center [11, 227] width 12 height 12
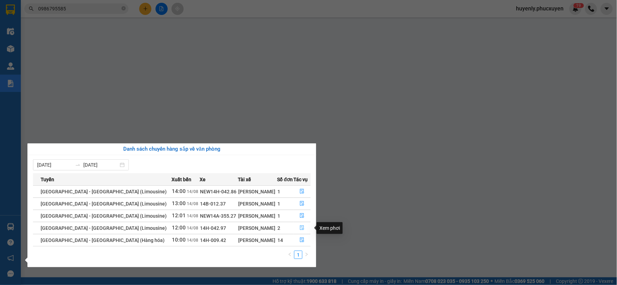
click at [301, 230] on icon "file-done" at bounding box center [303, 228] width 4 height 5
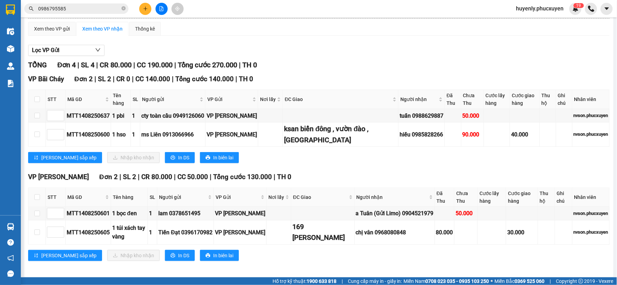
scroll to position [59, 0]
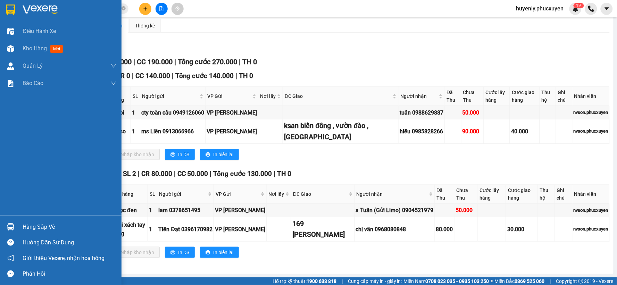
click at [35, 227] on div "Hàng sắp về" at bounding box center [70, 227] width 94 height 10
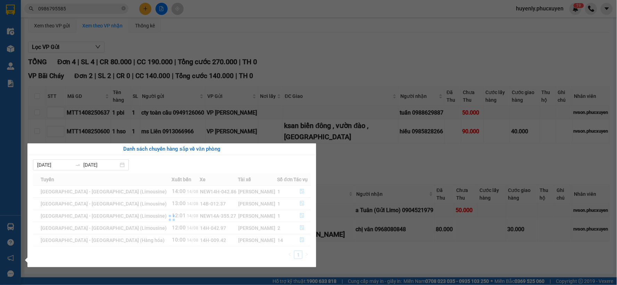
drag, startPoint x: 426, startPoint y: 232, endPoint x: 423, endPoint y: 233, distance: 3.6
click at [425, 233] on section "Kết quả tìm kiếm ( 3 ) Bộ lọc Mã ĐH Trạng thái Món hàng Thu hộ Tổng cước Chưa c…" at bounding box center [308, 142] width 617 height 285
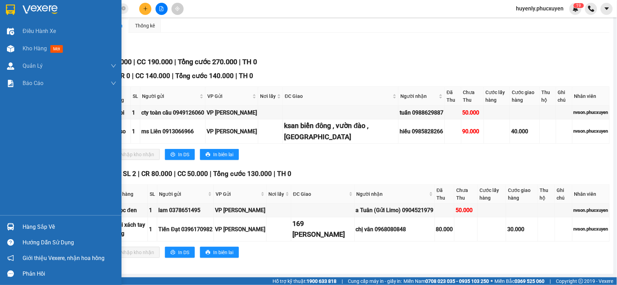
click at [35, 231] on div "Hàng sắp về" at bounding box center [70, 227] width 94 height 10
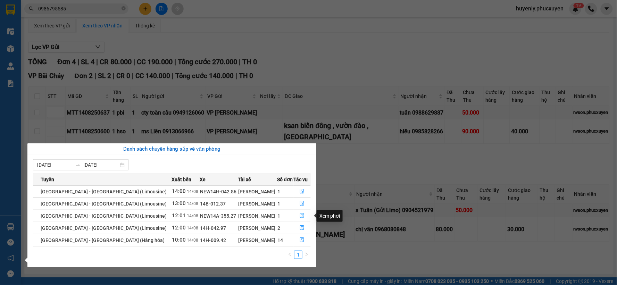
click at [301, 215] on icon "file-done" at bounding box center [302, 215] width 5 height 5
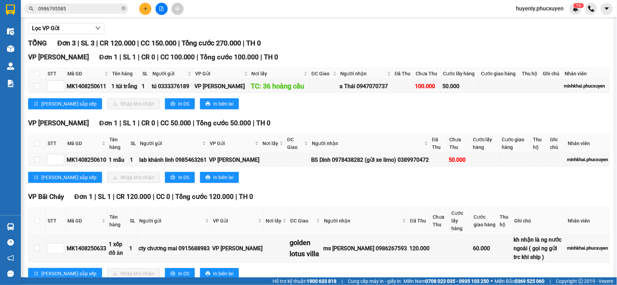
scroll to position [92, 0]
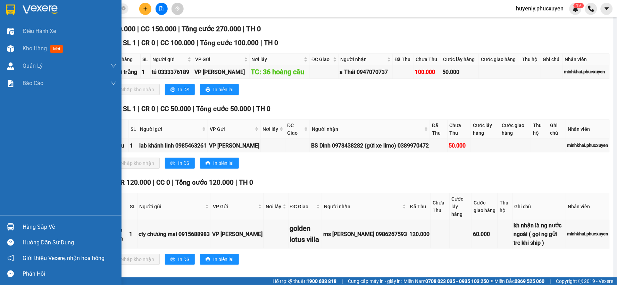
click at [7, 225] on img at bounding box center [10, 226] width 7 height 7
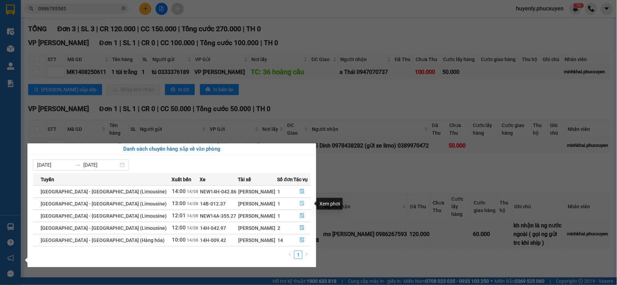
click at [302, 202] on icon "file-done" at bounding box center [302, 203] width 5 height 5
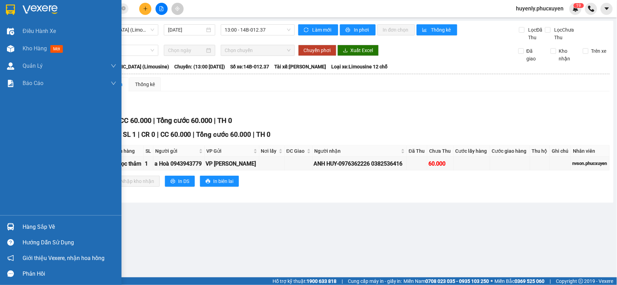
drag, startPoint x: 21, startPoint y: 224, endPoint x: 50, endPoint y: 224, distance: 28.5
click at [22, 224] on div "Hàng sắp về" at bounding box center [61, 227] width 122 height 16
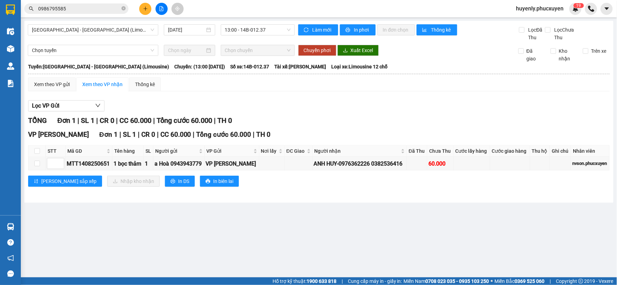
click at [391, 187] on section "Kết quả tìm kiếm ( 3 ) Bộ lọc Mã ĐH Trạng thái Món hàng Thu hộ Tổng cước Chưa c…" at bounding box center [308, 142] width 617 height 285
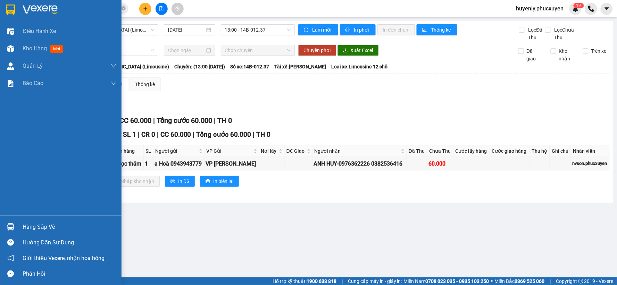
click at [18, 225] on div "Hàng sắp về" at bounding box center [61, 227] width 122 height 16
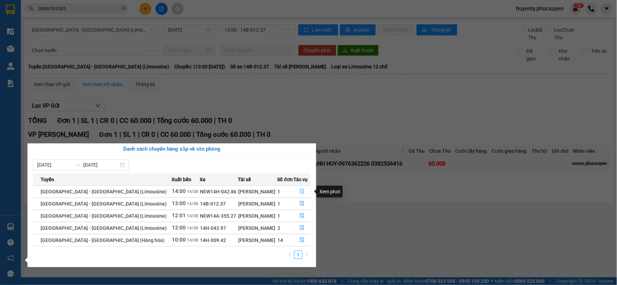
click at [301, 188] on button "button" at bounding box center [302, 191] width 17 height 11
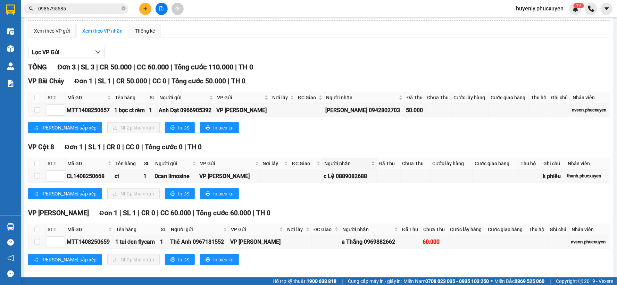
scroll to position [61, 0]
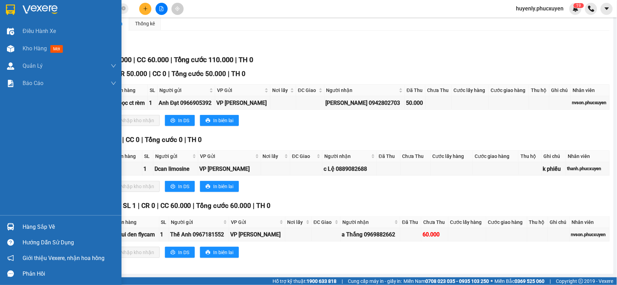
click at [22, 220] on div "Hàng sắp về" at bounding box center [61, 227] width 122 height 16
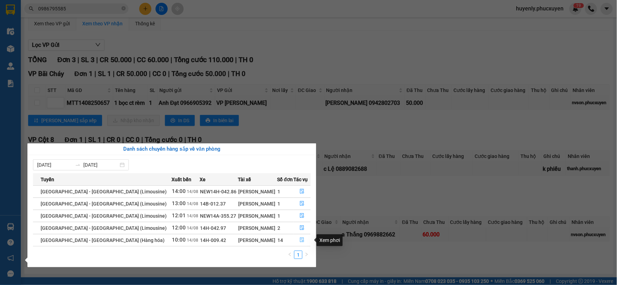
click at [300, 243] on span "file-done" at bounding box center [302, 241] width 5 height 6
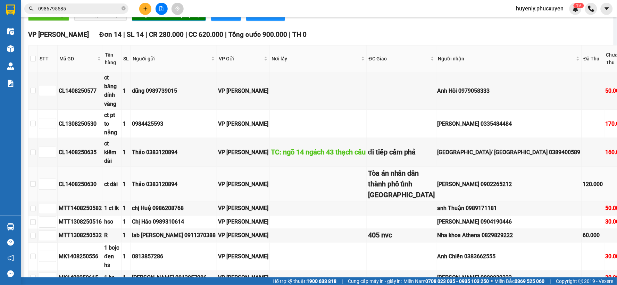
scroll to position [193, 0]
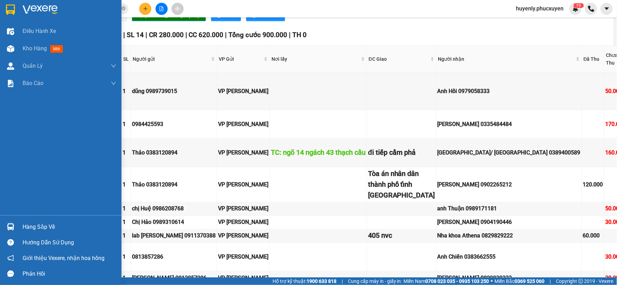
click at [47, 226] on div "Hàng sắp về" at bounding box center [70, 227] width 94 height 10
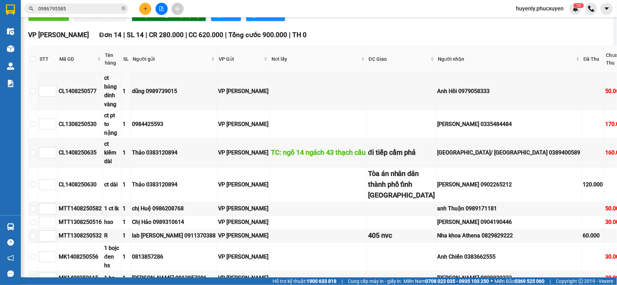
click at [397, 125] on section "Kết quả tìm kiếm ( 3 ) Bộ lọc Mã ĐH Trạng thái Món hàng Thu hộ Tổng cước Chưa c…" at bounding box center [308, 142] width 617 height 285
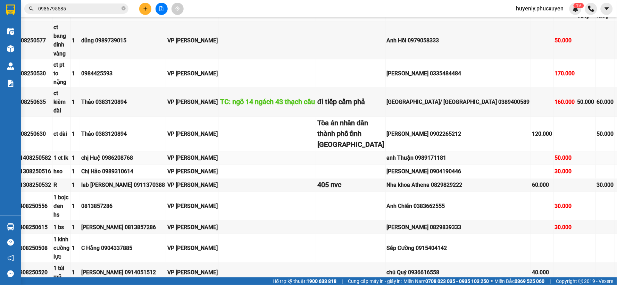
scroll to position [193, 51]
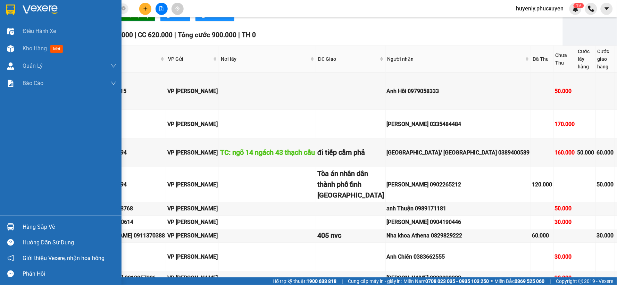
click at [23, 224] on div "Hàng sắp về" at bounding box center [70, 227] width 94 height 10
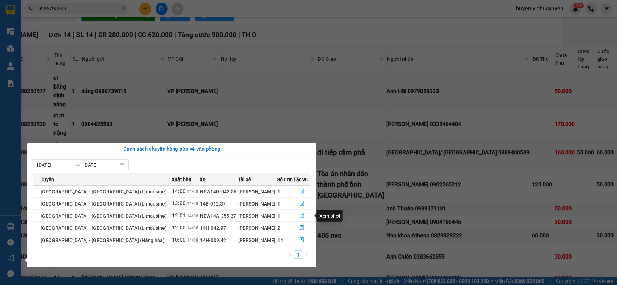
click at [300, 217] on icon "file-done" at bounding box center [302, 215] width 5 height 5
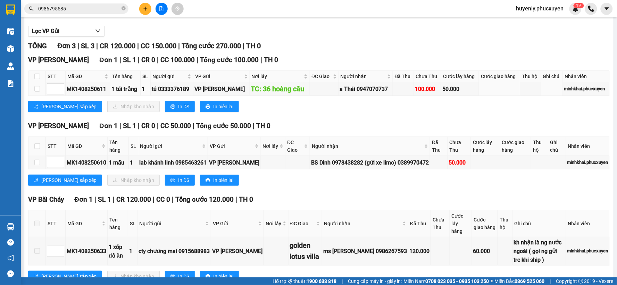
scroll to position [92, 0]
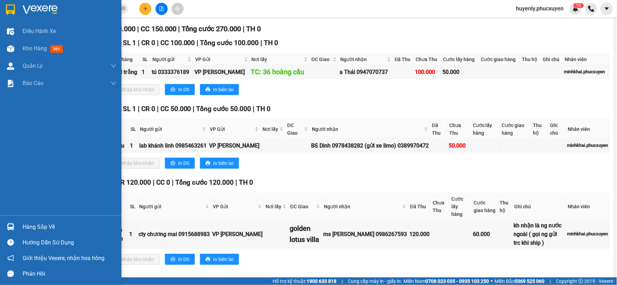
click at [22, 217] on div "Hàng sắp về Hướng dẫn sử dụng Giới thiệu Vexere, nhận hoa hồng Phản hồi" at bounding box center [61, 248] width 122 height 66
drag, startPoint x: 21, startPoint y: 227, endPoint x: 46, endPoint y: 223, distance: 25.3
click at [23, 227] on div "Hàng sắp về" at bounding box center [61, 227] width 122 height 16
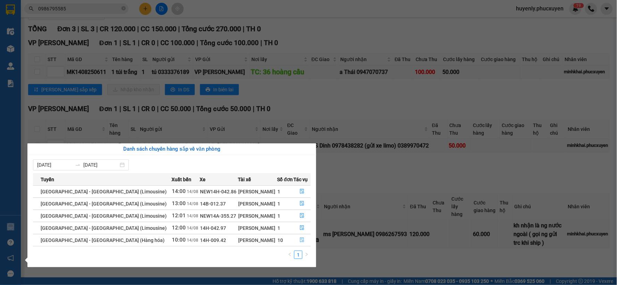
click at [301, 240] on icon "file-done" at bounding box center [303, 240] width 4 height 5
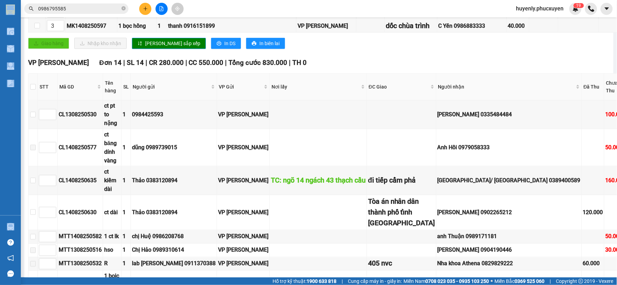
scroll to position [207, 0]
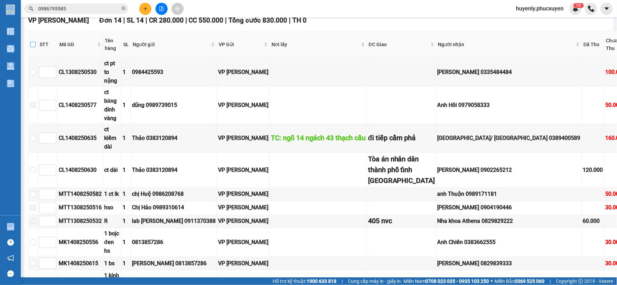
click at [33, 47] on input "checkbox" at bounding box center [33, 45] width 6 height 6
checkbox input "true"
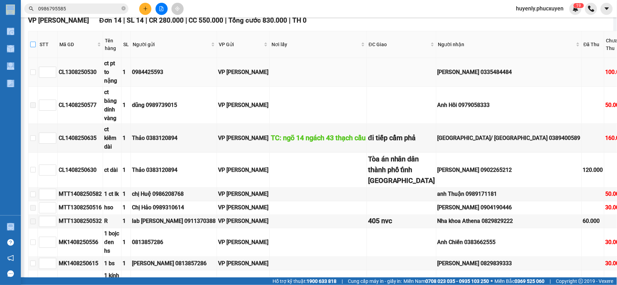
checkbox input "true"
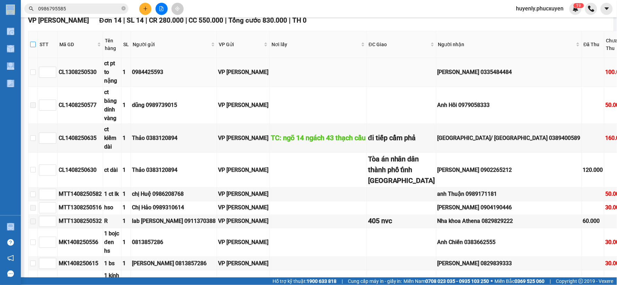
checkbox input "true"
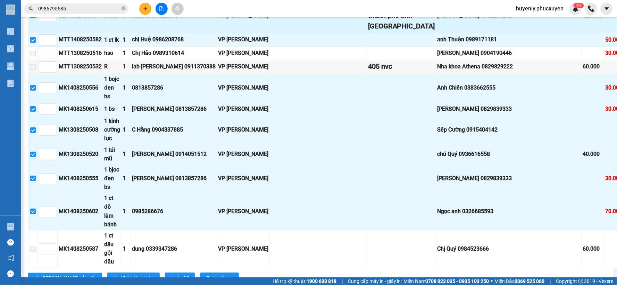
scroll to position [516, 0]
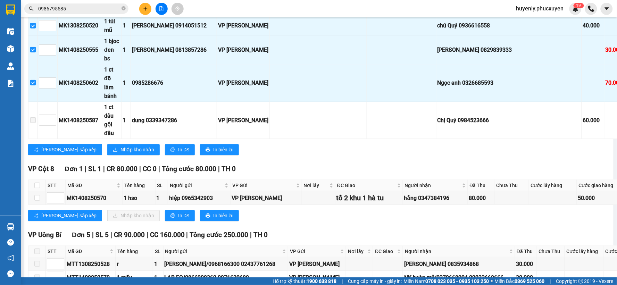
scroll to position [478, 0]
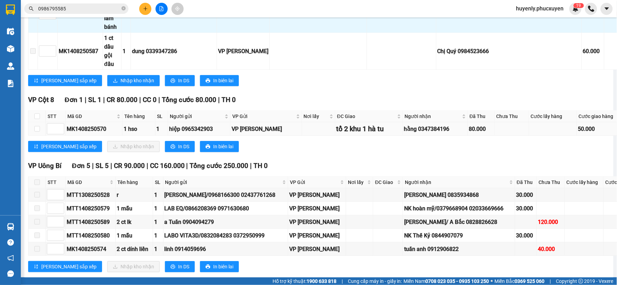
scroll to position [593, 0]
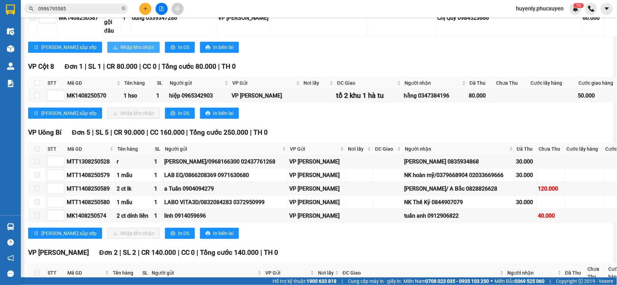
click at [110, 53] on button "Nhập kho nhận" at bounding box center [133, 47] width 52 height 11
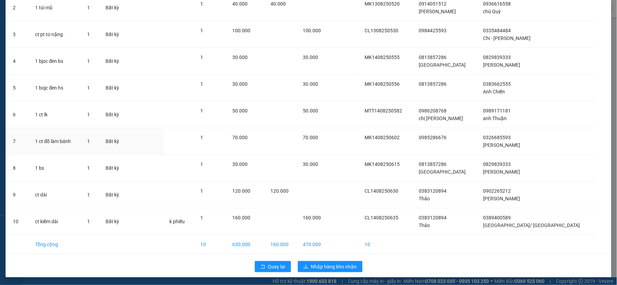
scroll to position [91, 0]
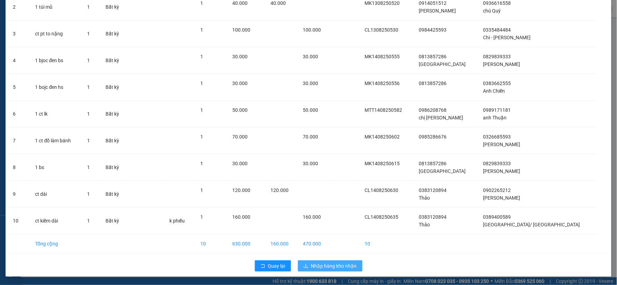
click at [343, 269] on span "Nhập hàng kho nhận" at bounding box center [334, 266] width 46 height 8
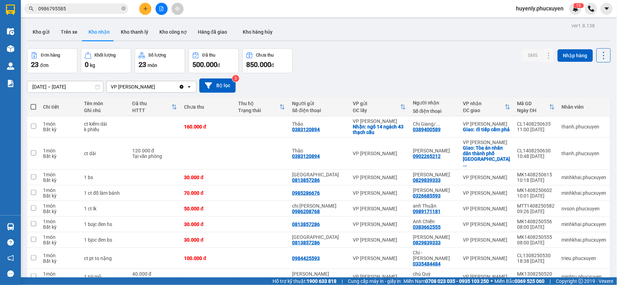
click at [165, 6] on button at bounding box center [162, 9] width 12 height 12
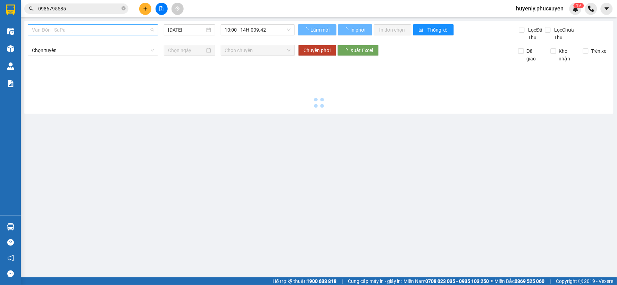
click at [129, 28] on span "Vân Đồn - SaPa" at bounding box center [93, 30] width 122 height 10
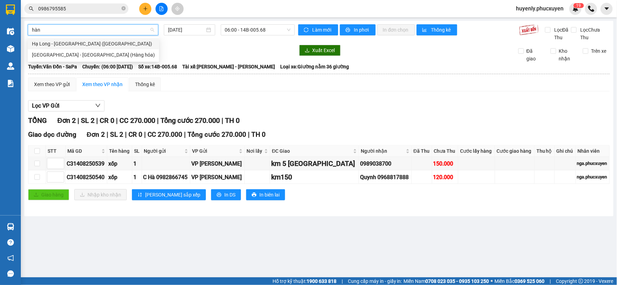
type input "hàng"
click at [98, 54] on div "[GEOGRAPHIC_DATA] - [GEOGRAPHIC_DATA] (Hàng hóa)" at bounding box center [93, 55] width 123 height 8
type input "[DATE]"
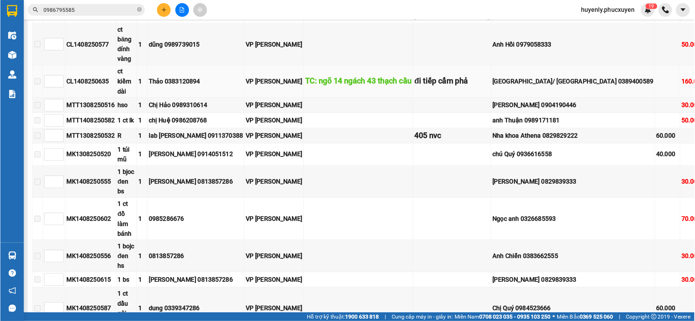
scroll to position [309, 0]
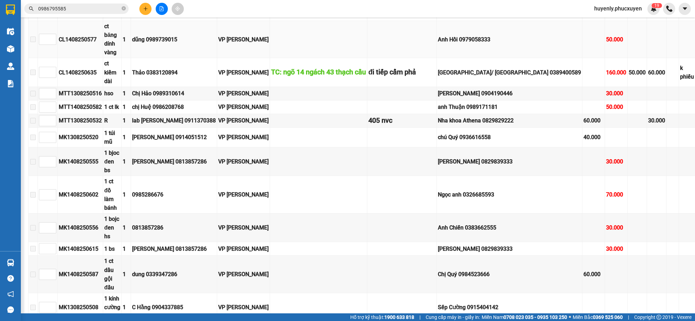
click at [448, 44] on div "Anh Hồi 0979058333" at bounding box center [509, 39] width 143 height 9
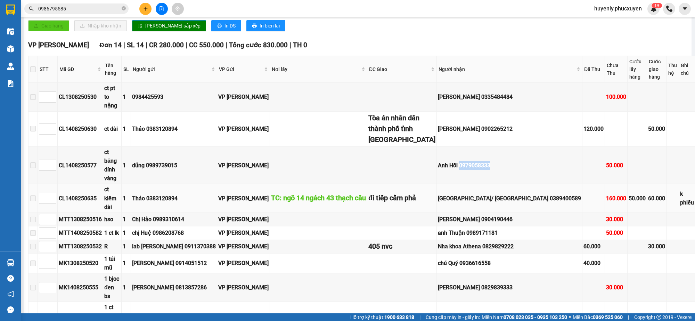
scroll to position [178, 0]
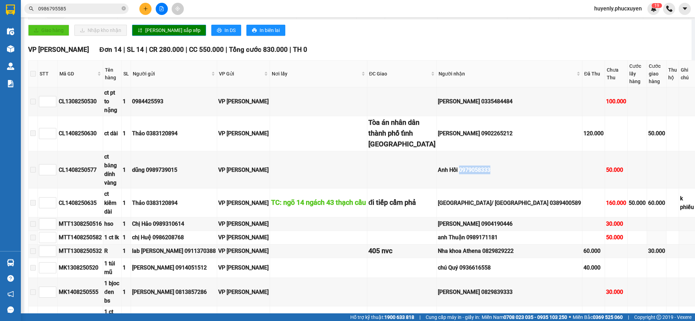
copy div "0979058333"
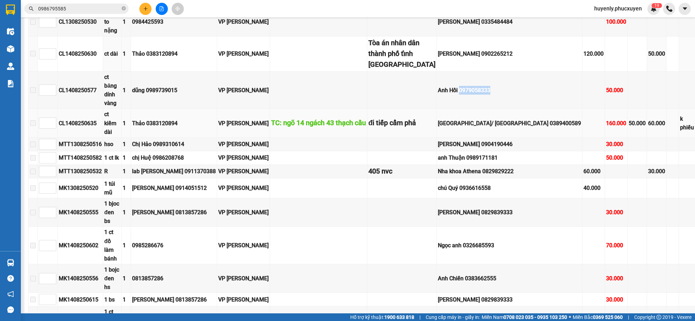
scroll to position [265, 0]
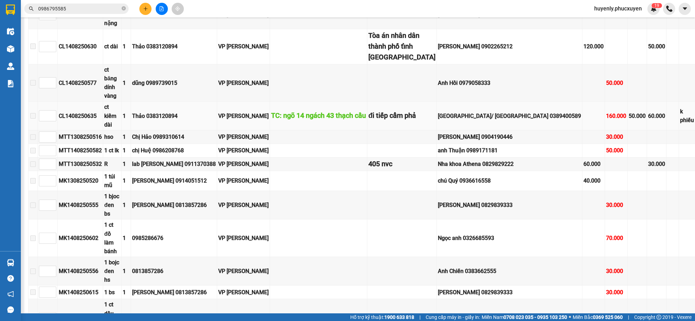
click at [480, 120] on div "[GEOGRAPHIC_DATA]/ [GEOGRAPHIC_DATA] 0389400589" at bounding box center [509, 116] width 143 height 9
click at [459, 130] on td "[GEOGRAPHIC_DATA]/ [GEOGRAPHIC_DATA] 0389400589" at bounding box center [510, 115] width 146 height 28
drag, startPoint x: 459, startPoint y: 158, endPoint x: 462, endPoint y: 166, distance: 8.4
click at [459, 130] on td "[GEOGRAPHIC_DATA]/ [GEOGRAPHIC_DATA] 0389400589" at bounding box center [510, 115] width 146 height 28
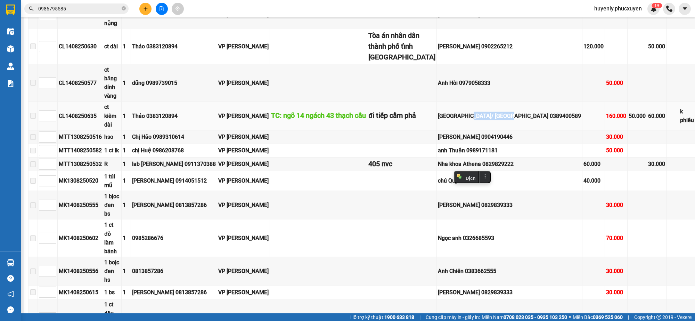
click at [461, 130] on td "[GEOGRAPHIC_DATA]/ [GEOGRAPHIC_DATA] 0389400589" at bounding box center [510, 115] width 146 height 28
click at [463, 120] on div "[GEOGRAPHIC_DATA]/ [GEOGRAPHIC_DATA] 0389400589" at bounding box center [509, 116] width 143 height 9
click at [495, 120] on div "[GEOGRAPHIC_DATA]/ [GEOGRAPHIC_DATA] 0389400589" at bounding box center [509, 116] width 143 height 9
click at [452, 120] on div "[GEOGRAPHIC_DATA]/ [GEOGRAPHIC_DATA] 0389400589" at bounding box center [509, 116] width 143 height 9
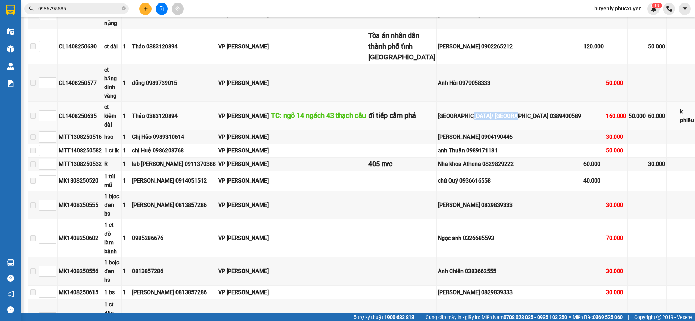
click at [452, 120] on div "[GEOGRAPHIC_DATA]/ [GEOGRAPHIC_DATA] 0389400589" at bounding box center [509, 116] width 143 height 9
click at [464, 120] on div "[GEOGRAPHIC_DATA]/ [GEOGRAPHIC_DATA] 0389400589" at bounding box center [509, 116] width 143 height 9
click at [440, 155] on div "anh Thuận 0989171181" at bounding box center [509, 150] width 143 height 9
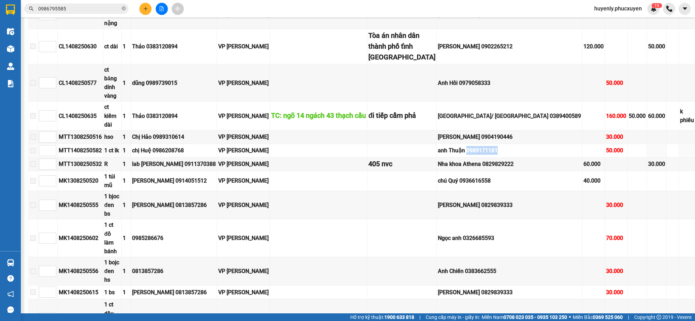
copy div "0989171181"
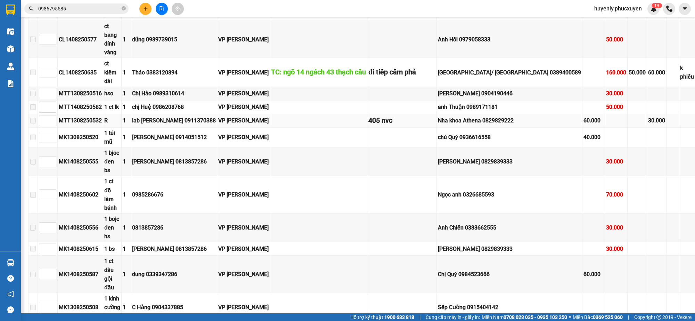
click at [460, 125] on div "Nha khoa Athena 0829829222" at bounding box center [509, 120] width 143 height 9
click at [455, 77] on div "[GEOGRAPHIC_DATA]/ [GEOGRAPHIC_DATA] 0389400589" at bounding box center [509, 72] width 143 height 9
click at [504, 77] on div "[GEOGRAPHIC_DATA]/ [GEOGRAPHIC_DATA] 0389400589" at bounding box center [509, 72] width 143 height 9
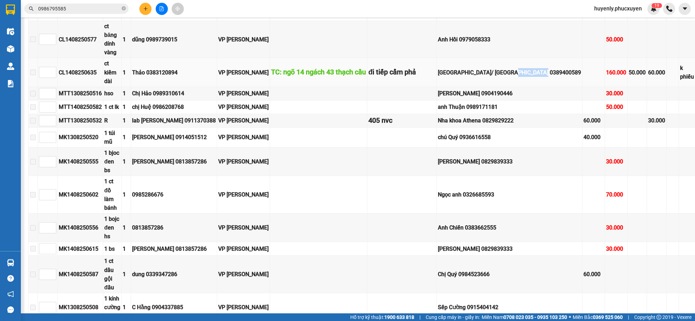
click at [504, 77] on div "[GEOGRAPHIC_DATA]/ [GEOGRAPHIC_DATA] 0389400589" at bounding box center [509, 72] width 143 height 9
click at [456, 77] on div "[GEOGRAPHIC_DATA]/ [GEOGRAPHIC_DATA] 0389400589" at bounding box center [509, 72] width 143 height 9
click at [454, 87] on td "[GEOGRAPHIC_DATA]/ [GEOGRAPHIC_DATA] 0389400589" at bounding box center [510, 72] width 146 height 28
click at [450, 77] on div "[GEOGRAPHIC_DATA]/ [GEOGRAPHIC_DATA] 0389400589" at bounding box center [509, 72] width 143 height 9
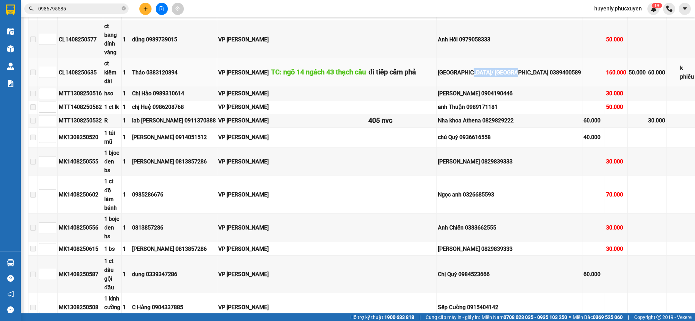
click at [450, 77] on div "[GEOGRAPHIC_DATA]/ [GEOGRAPHIC_DATA] 0389400589" at bounding box center [509, 72] width 143 height 9
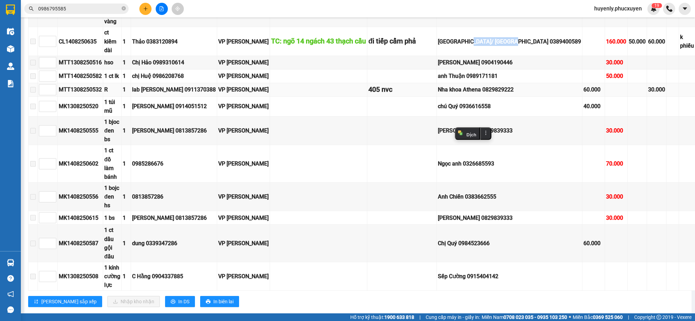
scroll to position [352, 0]
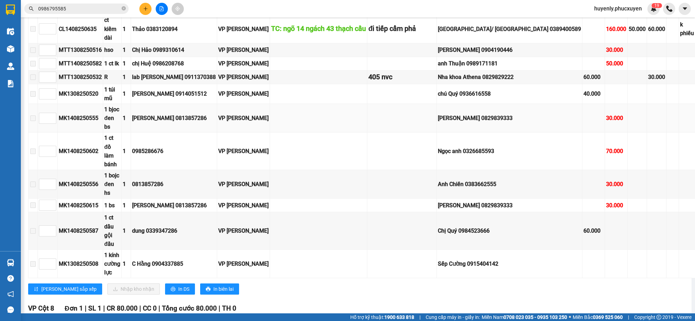
click at [451, 122] on div "[PERSON_NAME] 0829839333" at bounding box center [509, 118] width 143 height 9
click at [445, 155] on div "Ngọc anh 0326685593" at bounding box center [509, 151] width 143 height 9
click at [444, 122] on div "[PERSON_NAME] 0829839333" at bounding box center [509, 118] width 143 height 9
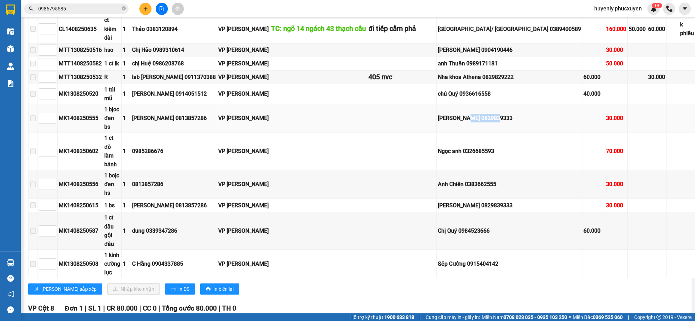
click at [444, 122] on div "[PERSON_NAME] 0829839333" at bounding box center [509, 118] width 143 height 9
click at [442, 155] on div "Ngọc anh 0326685593" at bounding box center [509, 151] width 143 height 9
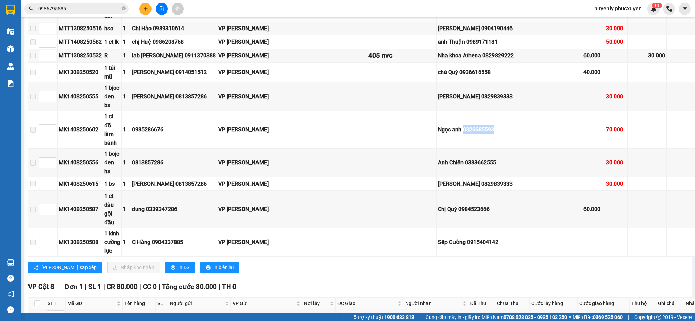
scroll to position [395, 0]
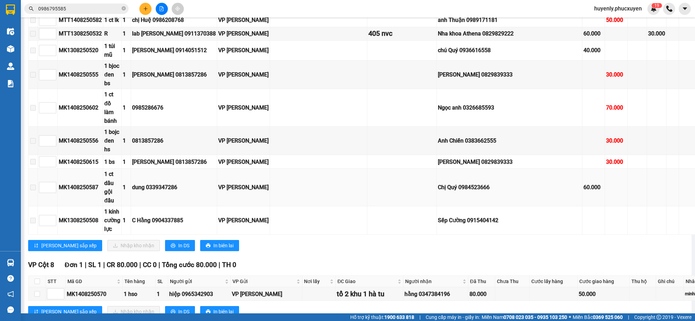
click at [439, 191] on div "Chị Quý 0984523666" at bounding box center [509, 187] width 143 height 9
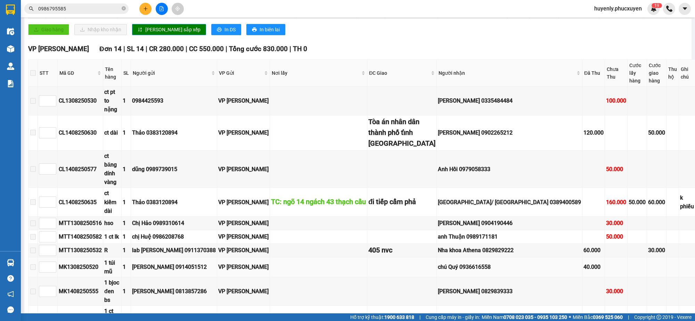
scroll to position [178, 0]
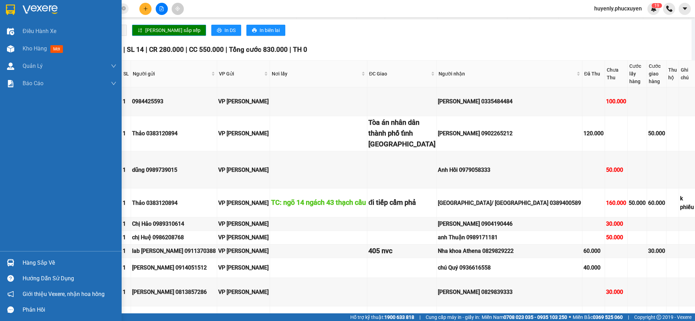
drag, startPoint x: 16, startPoint y: 260, endPoint x: 57, endPoint y: 255, distance: 41.3
click at [16, 260] on div at bounding box center [11, 262] width 12 height 12
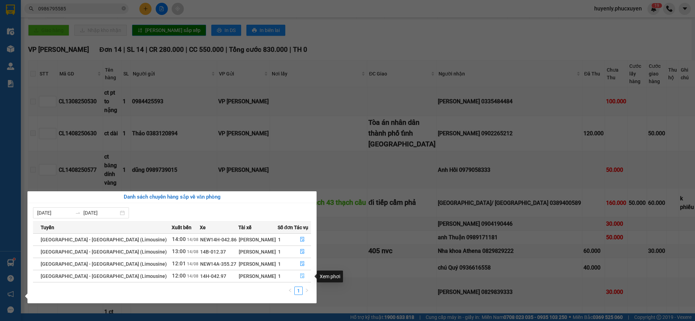
drag, startPoint x: 296, startPoint y: 275, endPoint x: 325, endPoint y: 247, distance: 40.1
click at [296, 275] on button "button" at bounding box center [302, 275] width 17 height 11
click at [301, 231] on td at bounding box center [318, 224] width 97 height 14
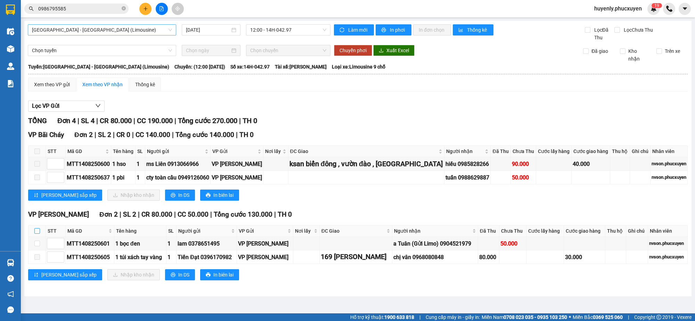
click at [38, 229] on input "checkbox" at bounding box center [37, 231] width 6 height 6
checkbox input "true"
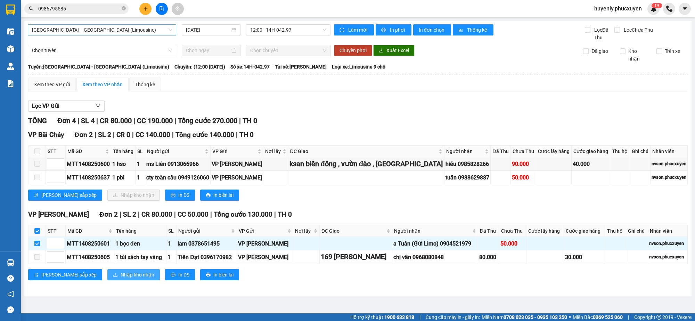
click at [121, 276] on span "Nhập kho nhận" at bounding box center [138, 275] width 34 height 8
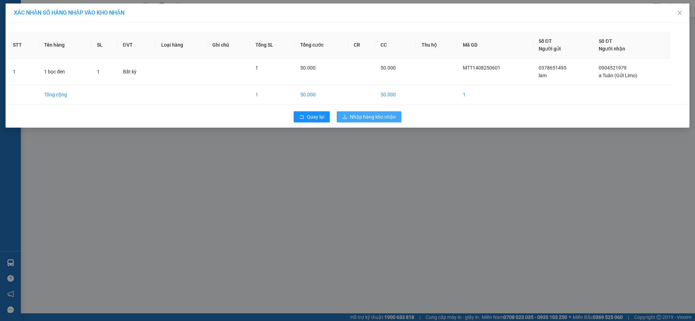
click at [393, 113] on span "Nhập hàng kho nhận" at bounding box center [373, 117] width 46 height 8
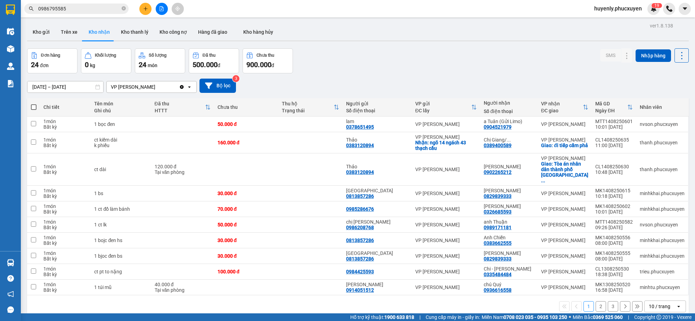
click at [596, 285] on button "2" at bounding box center [601, 306] width 10 height 10
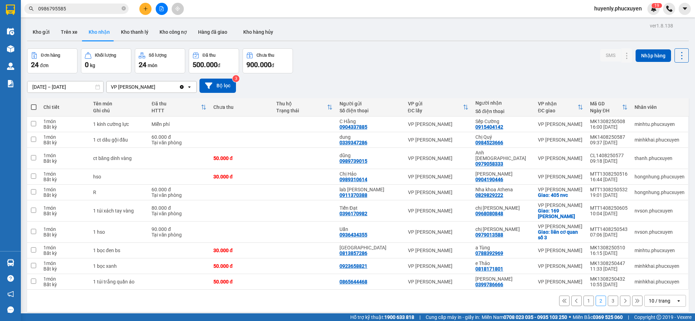
click at [588, 285] on div "1 2 3 10 / trang open" at bounding box center [358, 301] width 656 height 12
click at [586, 285] on button "1" at bounding box center [588, 300] width 10 height 10
drag, startPoint x: 589, startPoint y: 297, endPoint x: 586, endPoint y: 295, distance: 4.0
click at [588, 285] on div "Chi tiết Tên món Ghi chú Đã thu HTTT Chưa thu Thu hộ Trạng thái Người gửi Số đi…" at bounding box center [358, 205] width 662 height 214
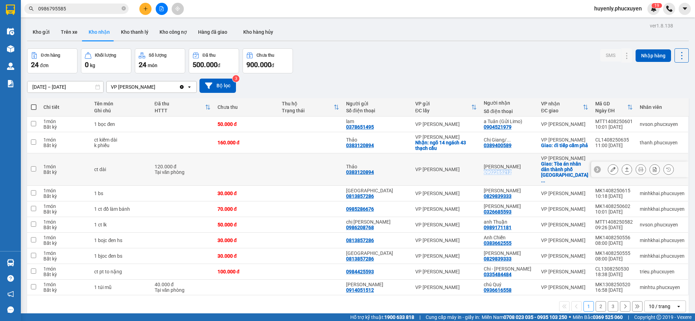
drag, startPoint x: 515, startPoint y: 166, endPoint x: 483, endPoint y: 166, distance: 31.6
click at [484, 166] on div "[PERSON_NAME] 0902265212" at bounding box center [509, 169] width 50 height 11
checkbox input "true"
copy div "0902265212"
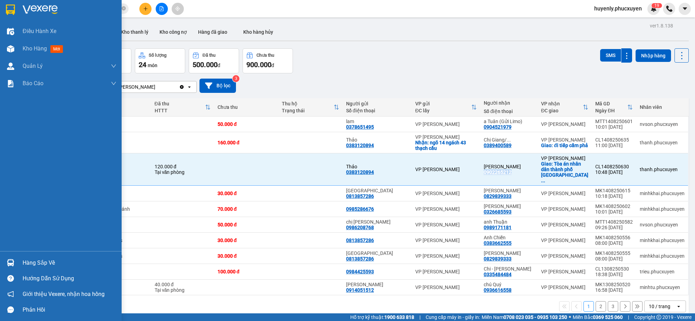
click at [8, 264] on img at bounding box center [10, 262] width 7 height 7
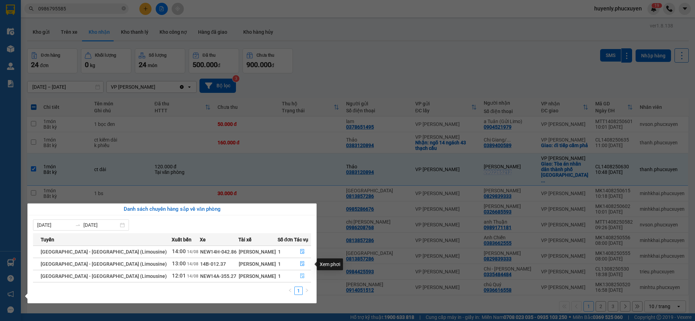
click at [296, 280] on button "button" at bounding box center [302, 275] width 17 height 11
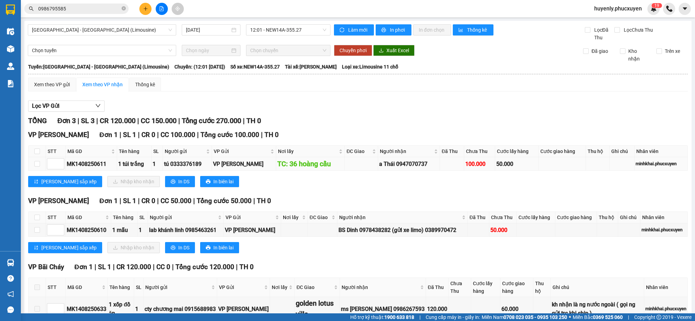
click at [400, 165] on div "a Thái 0947070737" at bounding box center [408, 163] width 59 height 9
click at [403, 164] on div "a Thái 0947070737" at bounding box center [408, 163] width 59 height 9
click at [416, 104] on div "Lọc VP Gửi" at bounding box center [357, 105] width 659 height 11
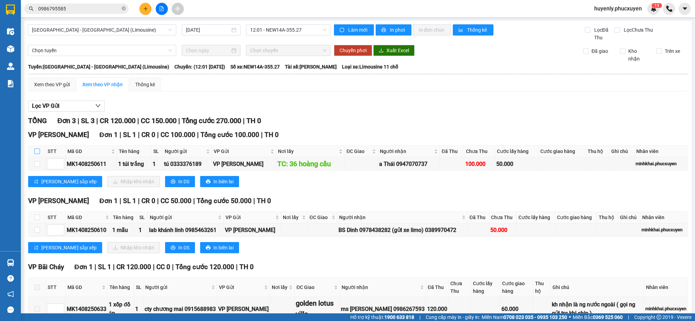
click at [40, 150] on th at bounding box center [36, 151] width 17 height 11
drag, startPoint x: 41, startPoint y: 148, endPoint x: 37, endPoint y: 150, distance: 4.4
click at [39, 149] on th at bounding box center [36, 151] width 17 height 11
click at [37, 150] on input "checkbox" at bounding box center [37, 151] width 6 height 6
checkbox input "true"
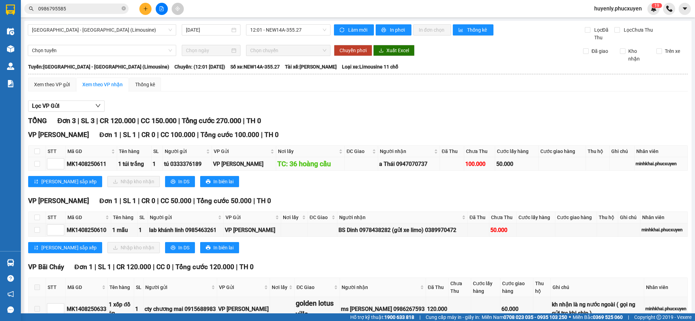
checkbox input "true"
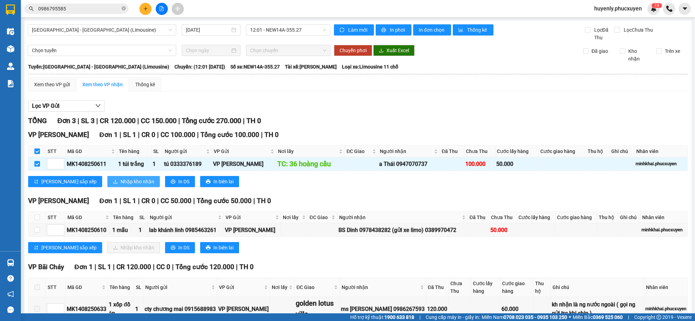
click at [121, 183] on span "Nhập kho nhận" at bounding box center [138, 182] width 34 height 8
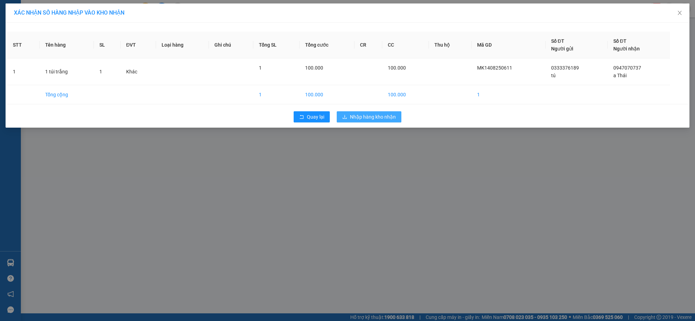
click at [383, 121] on button "Nhập hàng kho nhận" at bounding box center [369, 116] width 65 height 11
